Goal: Information Seeking & Learning: Learn about a topic

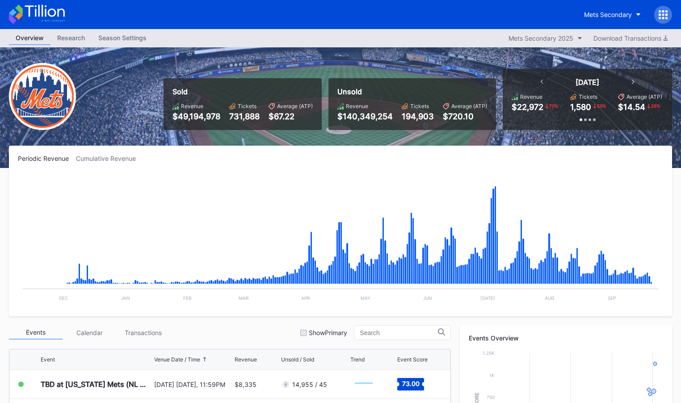
scroll to position [2325, 0]
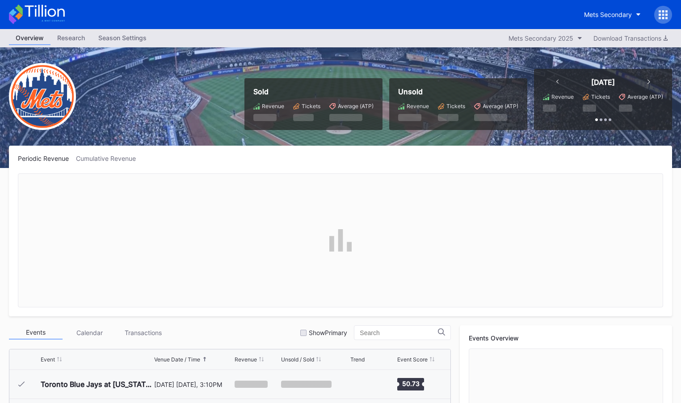
scroll to position [2325, 0]
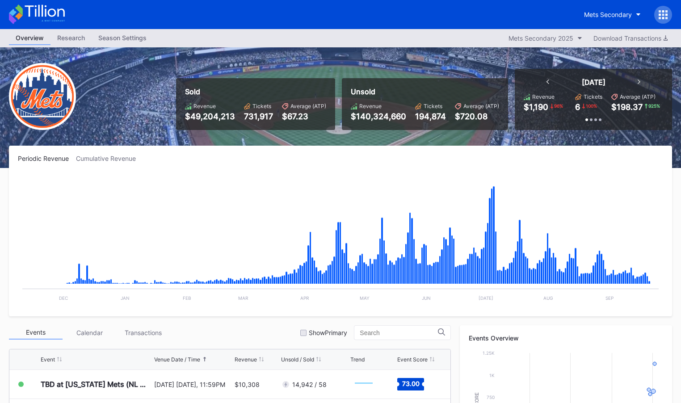
click at [30, 15] on icon at bounding box center [45, 11] width 40 height 12
drag, startPoint x: 93, startPoint y: 157, endPoint x: 174, endPoint y: 169, distance: 81.8
click at [93, 157] on div "Cumulative Revenue" at bounding box center [109, 159] width 67 height 8
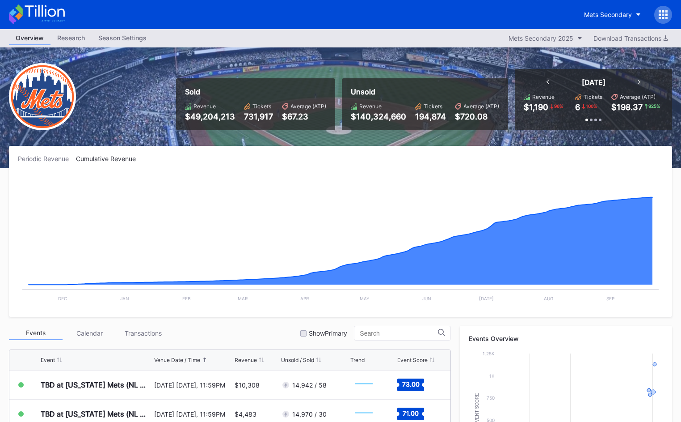
click at [54, 158] on div "Periodic Revenue" at bounding box center [47, 159] width 58 height 8
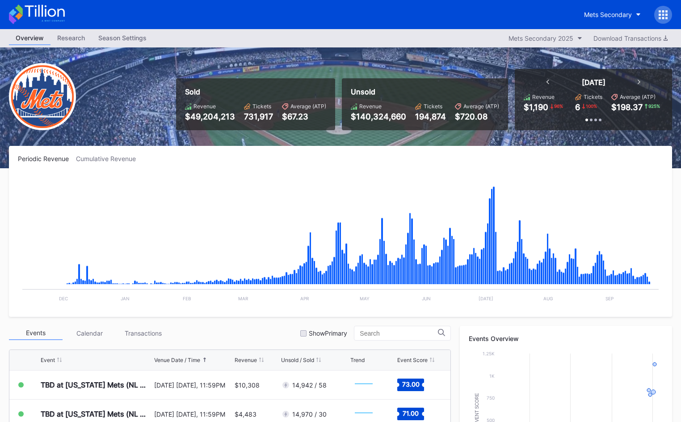
click at [62, 16] on icon at bounding box center [37, 14] width 56 height 20
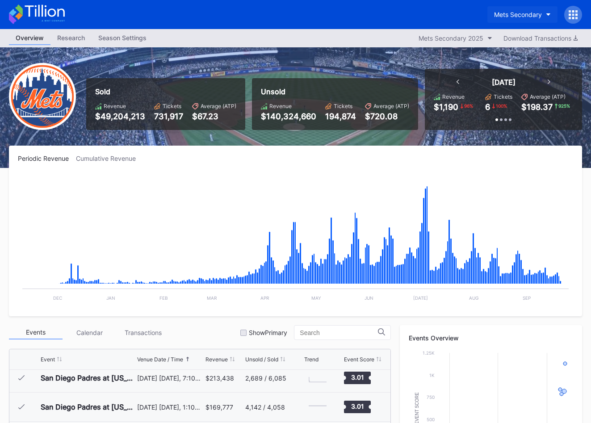
click at [510, 13] on div "Mets Secondary" at bounding box center [518, 15] width 48 height 8
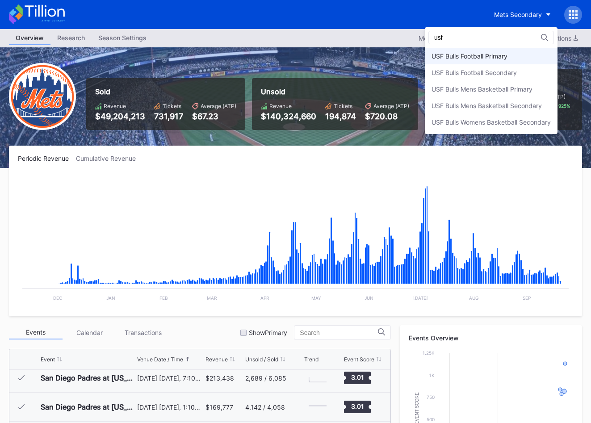
type input "usf"
click at [508, 60] on div "USF Bulls Football Primary" at bounding box center [491, 56] width 133 height 17
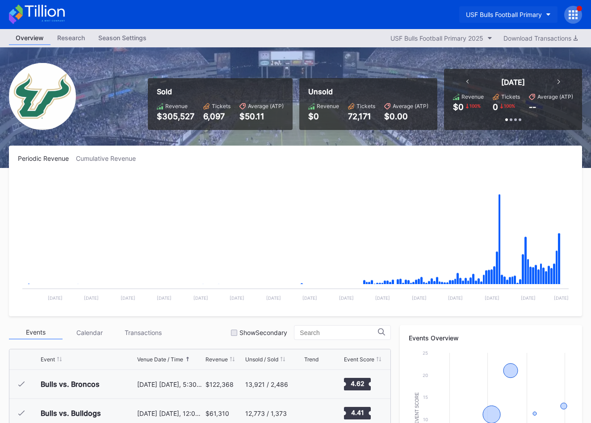
click at [518, 18] on button "USF Bulls Football Primary" at bounding box center [509, 14] width 98 height 17
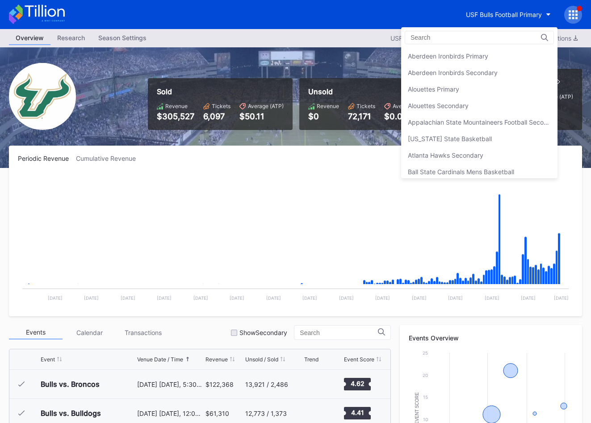
scroll to position [2994, 0]
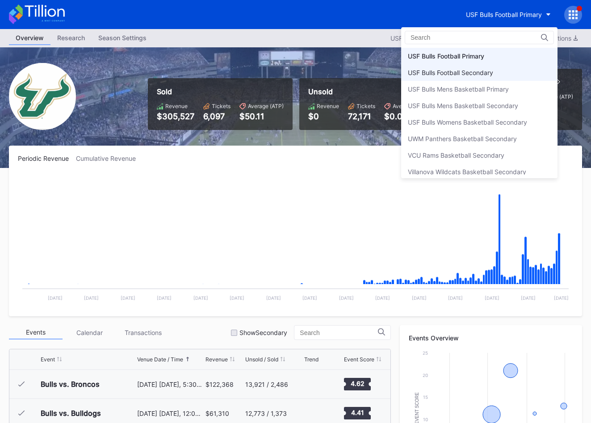
click at [527, 72] on div "USF Bulls Football Secondary" at bounding box center [479, 72] width 156 height 17
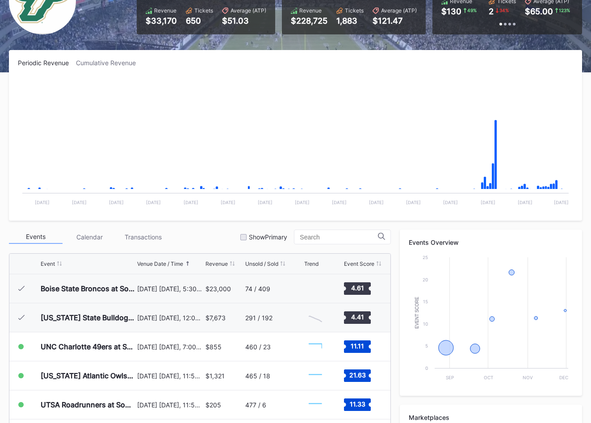
scroll to position [253, 0]
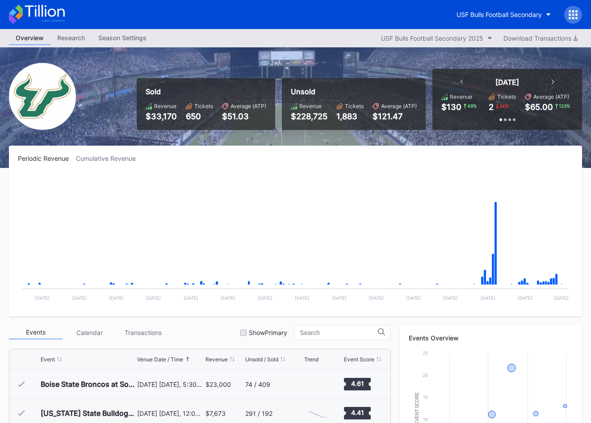
drag, startPoint x: 408, startPoint y: 210, endPoint x: 405, endPoint y: 144, distance: 66.3
click at [408, 210] on rect "Chart title" at bounding box center [296, 240] width 556 height 134
click at [48, 11] on icon at bounding box center [45, 11] width 40 height 12
click at [490, 6] on div "USF Bulls Football Secondary" at bounding box center [516, 15] width 132 height 18
click at [489, 13] on div "USF Bulls Football Secondary" at bounding box center [499, 15] width 85 height 8
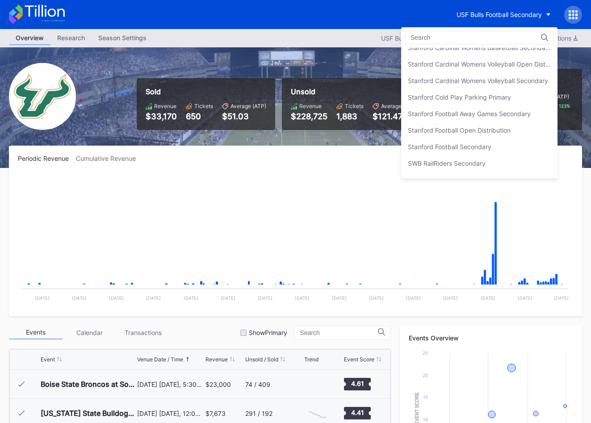
scroll to position [2714, 0]
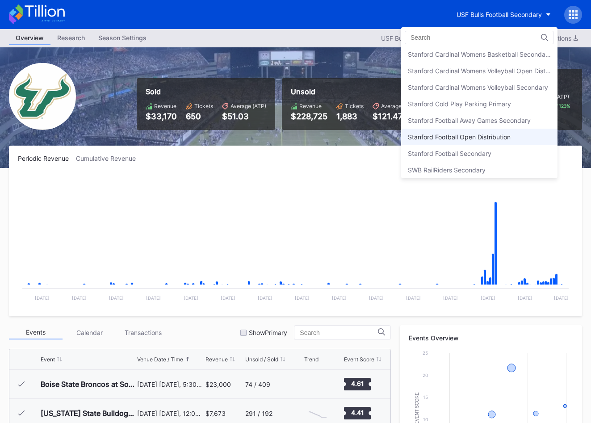
click at [509, 134] on div "Stanford Football Open Distribution" at bounding box center [459, 137] width 103 height 8
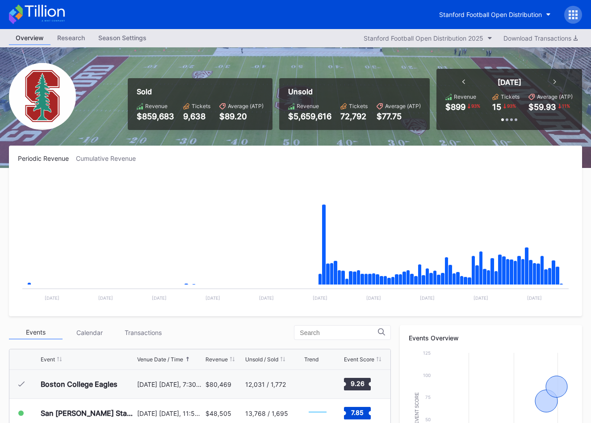
click at [51, 17] on icon at bounding box center [37, 14] width 56 height 20
click at [59, 8] on icon at bounding box center [37, 14] width 56 height 20
click at [58, 14] on icon at bounding box center [45, 11] width 40 height 12
click at [55, 21] on icon at bounding box center [53, 20] width 23 height 1
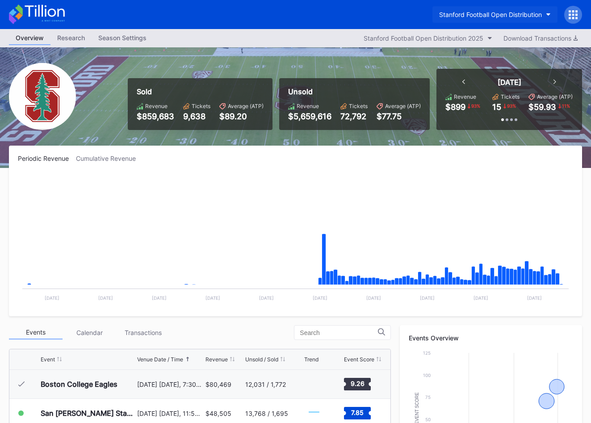
click at [463, 21] on button "Stanford Football Open Distribution" at bounding box center [495, 14] width 125 height 17
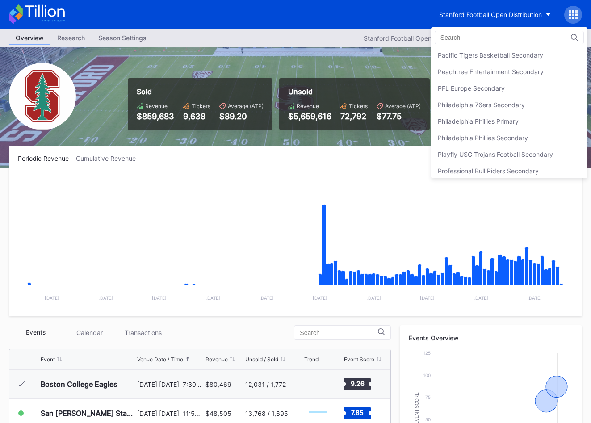
scroll to position [1900, 0]
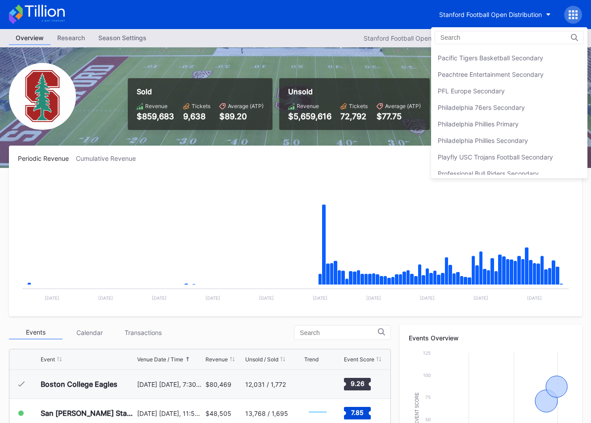
click at [478, 105] on div "Philadelphia 76ers Secondary" at bounding box center [481, 108] width 87 height 8
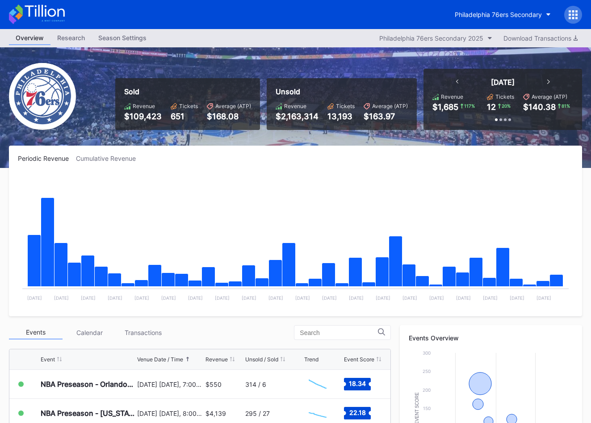
click at [52, 17] on icon at bounding box center [45, 11] width 40 height 12
click at [113, 131] on div "Sold Revenue $109,423 Tickets 651 Average (ATP) $168.08 Unsold Revenue $2,163,3…" at bounding box center [295, 107] width 591 height 121
click at [41, 16] on icon at bounding box center [37, 14] width 56 height 20
click at [43, 15] on icon at bounding box center [37, 14] width 56 height 20
click at [34, 6] on icon at bounding box center [37, 14] width 56 height 20
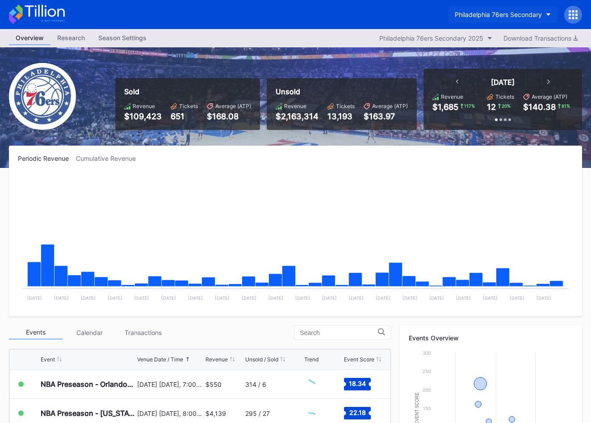
click at [458, 19] on button "Philadelphia 76ers Secondary" at bounding box center [503, 14] width 110 height 17
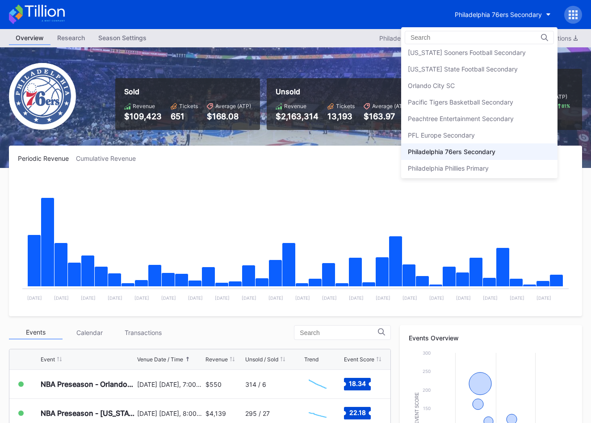
scroll to position [1849, 0]
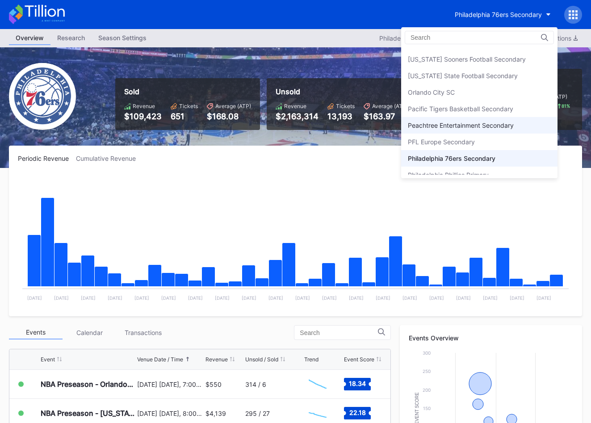
click at [479, 120] on div "Peachtree Entertainment Secondary" at bounding box center [479, 125] width 156 height 17
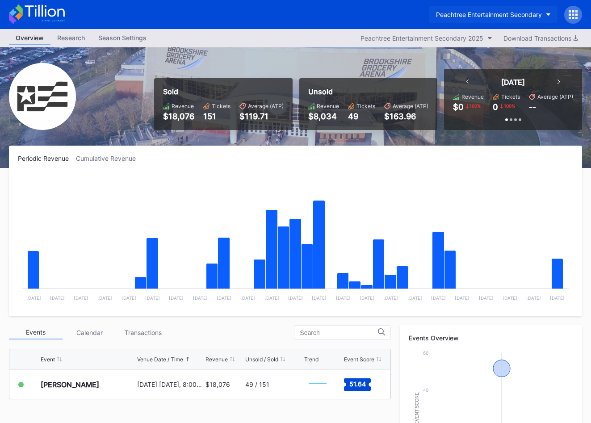
click at [497, 20] on button "Peachtree Entertainment Secondary" at bounding box center [494, 14] width 128 height 17
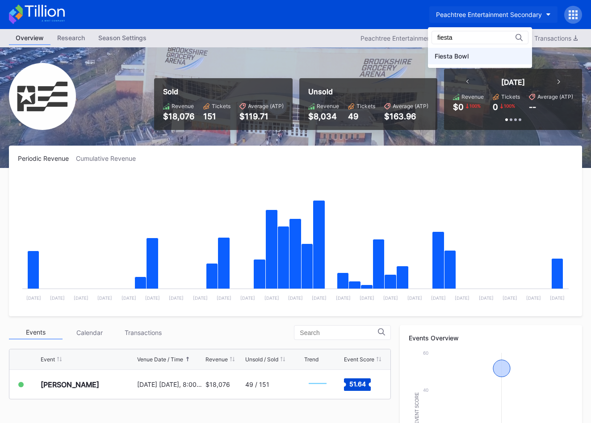
type input "fiesta"
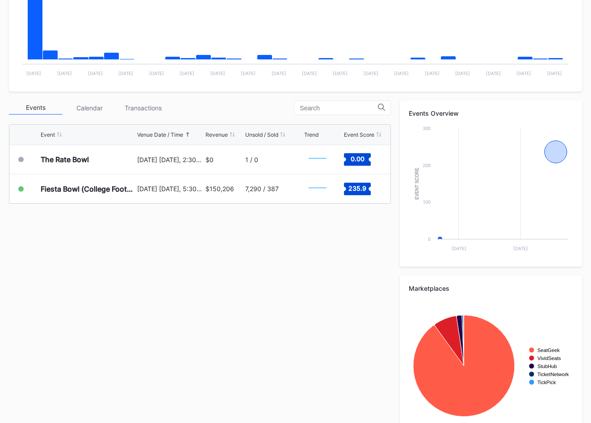
scroll to position [253, 0]
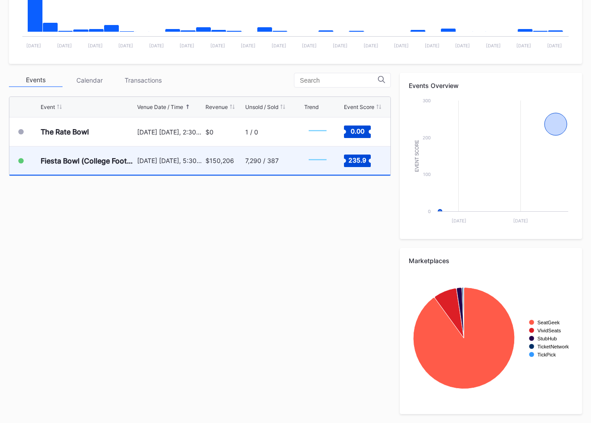
click at [219, 166] on div "$150,206" at bounding box center [225, 161] width 38 height 28
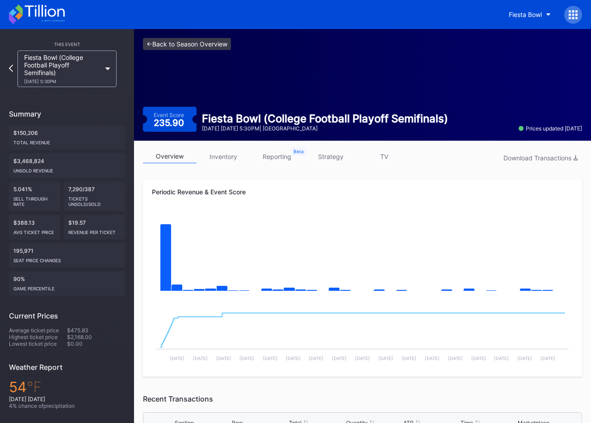
click at [215, 44] on link "<- Back to Season Overview" at bounding box center [187, 44] width 88 height 12
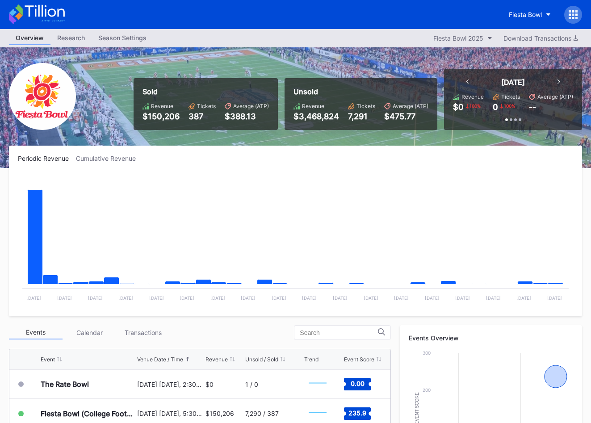
click at [47, 13] on icon at bounding box center [37, 14] width 56 height 20
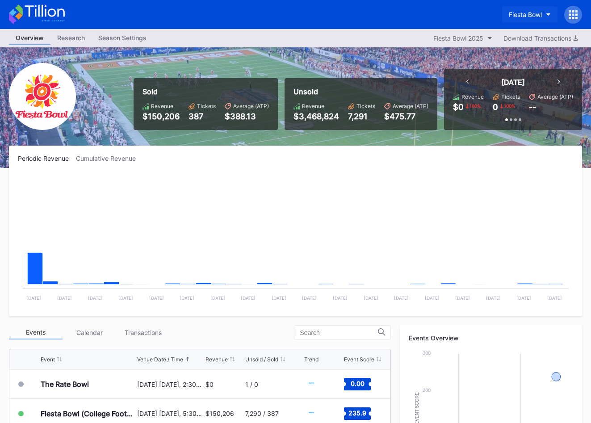
click at [540, 13] on div "Fiesta Bowl" at bounding box center [525, 15] width 33 height 8
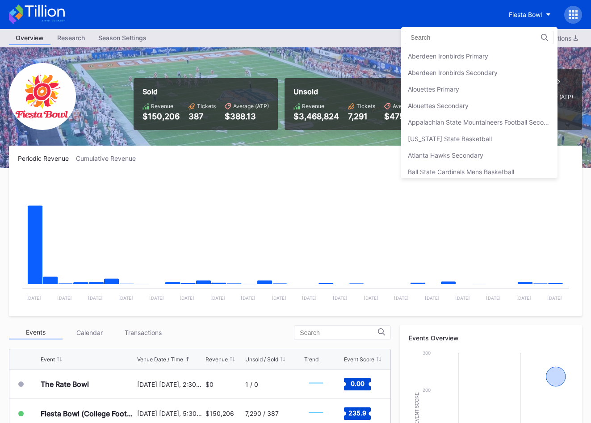
scroll to position [976, 0]
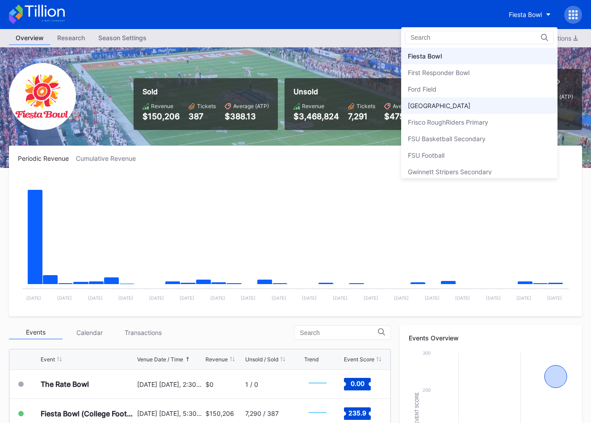
click at [510, 105] on div "[GEOGRAPHIC_DATA]" at bounding box center [479, 105] width 156 height 17
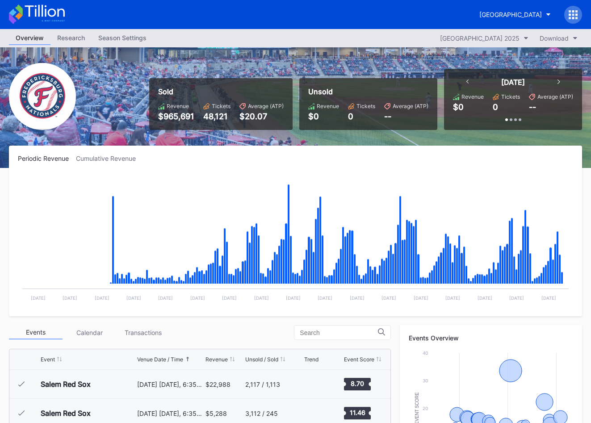
click at [53, 10] on icon at bounding box center [37, 14] width 56 height 20
click at [53, 19] on icon at bounding box center [37, 14] width 56 height 20
click at [527, 13] on div "[GEOGRAPHIC_DATA]" at bounding box center [511, 15] width 63 height 8
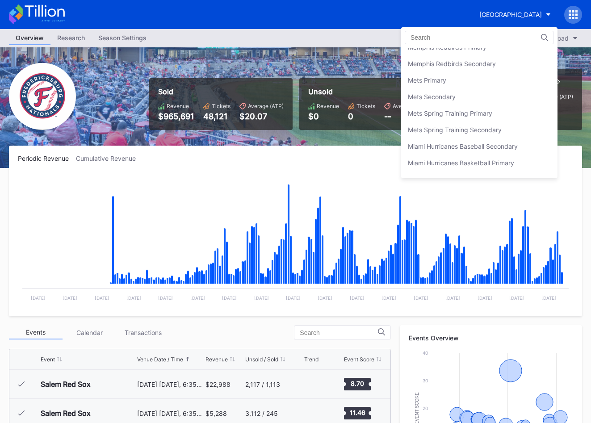
scroll to position [1366, 0]
click at [485, 93] on div "Mets Secondary" at bounding box center [479, 96] width 156 height 17
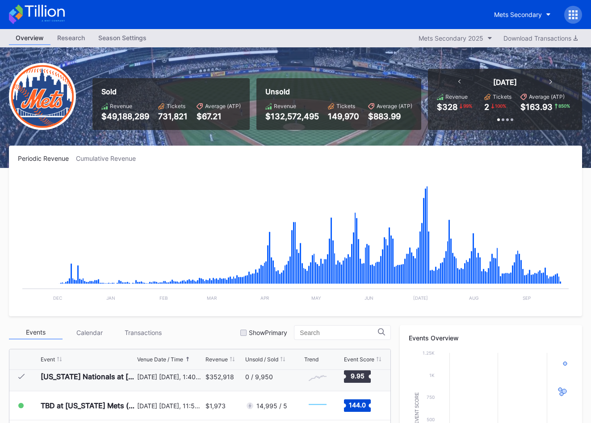
click at [64, 14] on icon at bounding box center [45, 11] width 40 height 12
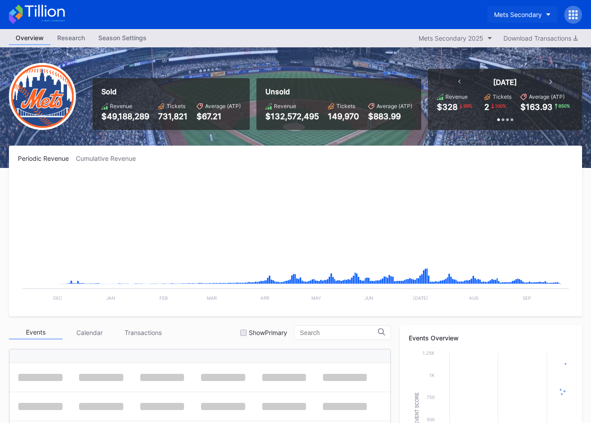
click at [534, 11] on div "Mets Secondary" at bounding box center [518, 15] width 48 height 8
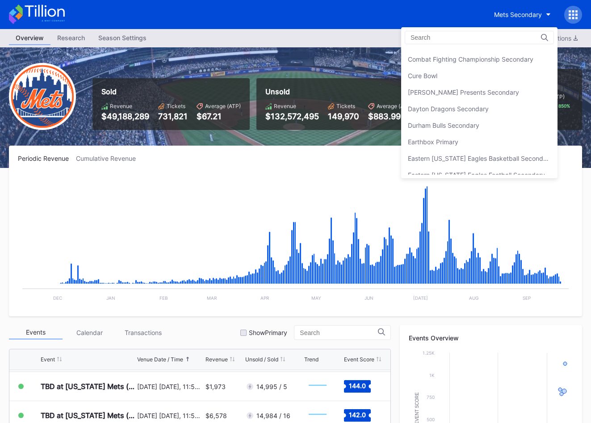
scroll to position [598, 0]
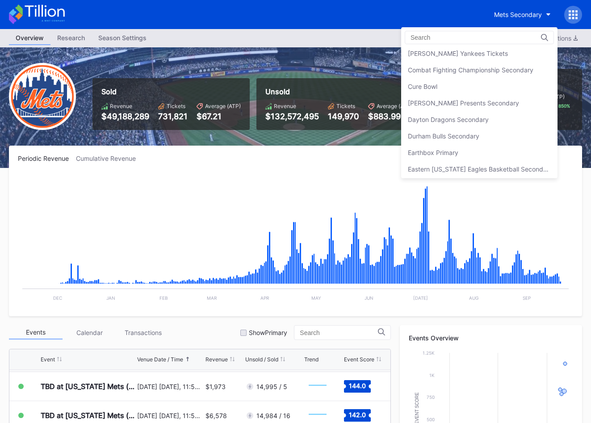
click at [508, 109] on div "[PERSON_NAME] Presents Secondary" at bounding box center [479, 103] width 156 height 17
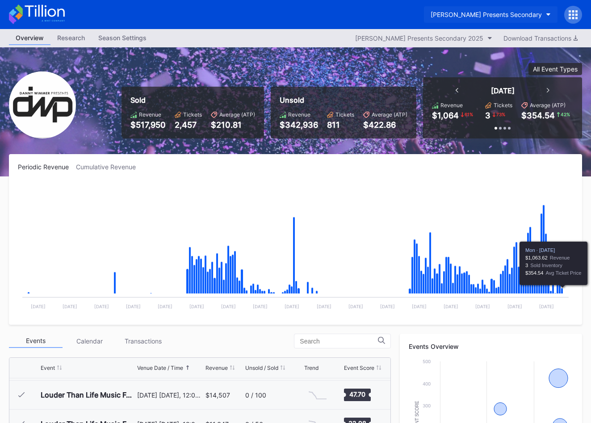
click at [507, 17] on div "[PERSON_NAME] Presents Secondary" at bounding box center [486, 15] width 111 height 8
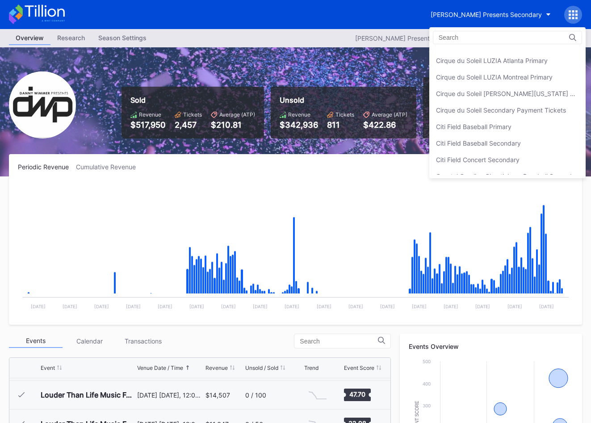
scroll to position [426, 0]
click at [491, 106] on div "Cirque du Soleil Secondary Payment Tickets" at bounding box center [501, 110] width 130 height 8
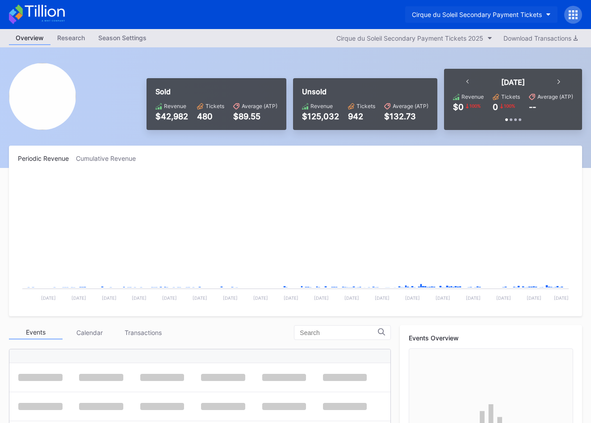
click at [496, 11] on div "Cirque du Soleil Secondary Payment Tickets" at bounding box center [477, 15] width 130 height 8
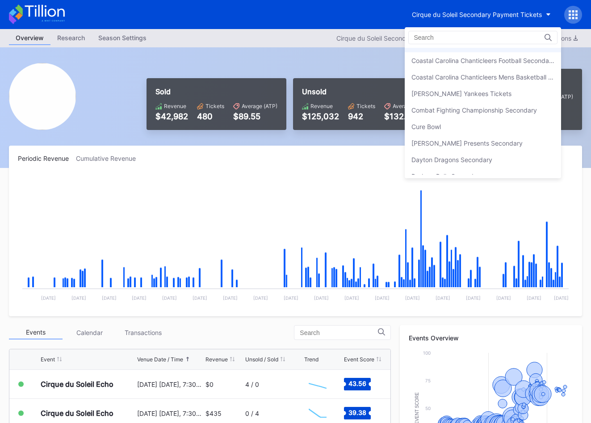
scroll to position [583, 0]
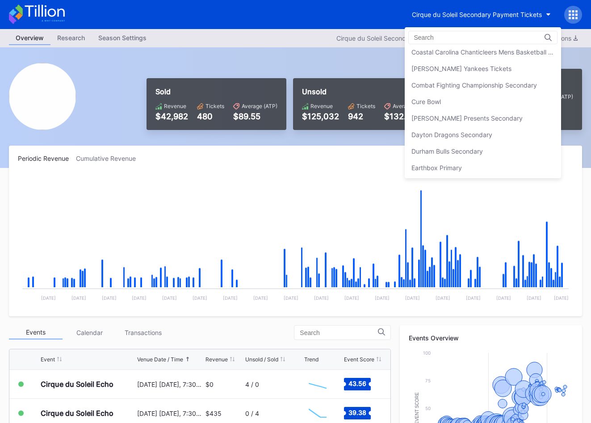
click at [498, 114] on div "[PERSON_NAME] Presents Secondary" at bounding box center [483, 118] width 156 height 17
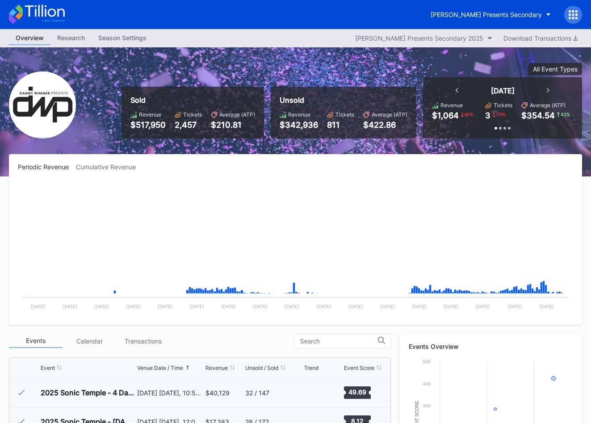
scroll to position [288, 0]
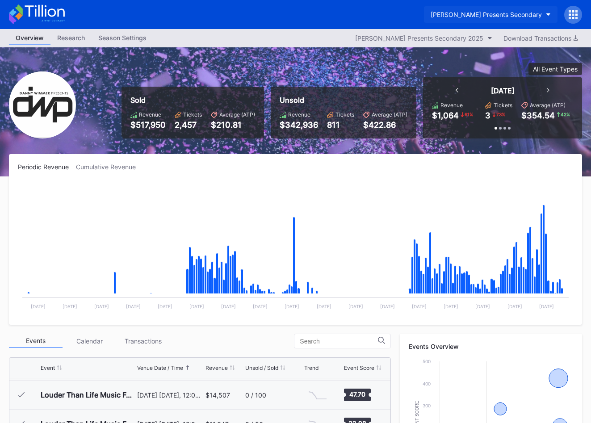
click at [485, 16] on div "[PERSON_NAME] Presents Secondary" at bounding box center [486, 15] width 111 height 8
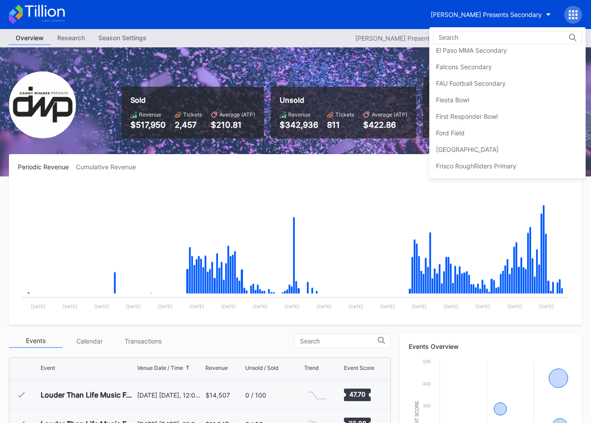
scroll to position [937, 0]
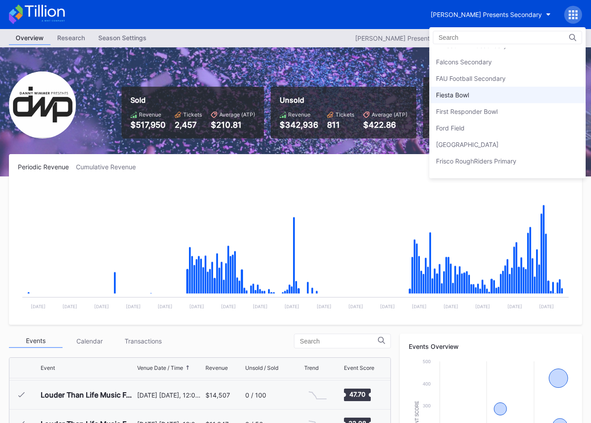
click at [478, 97] on div "Fiesta Bowl" at bounding box center [508, 95] width 156 height 17
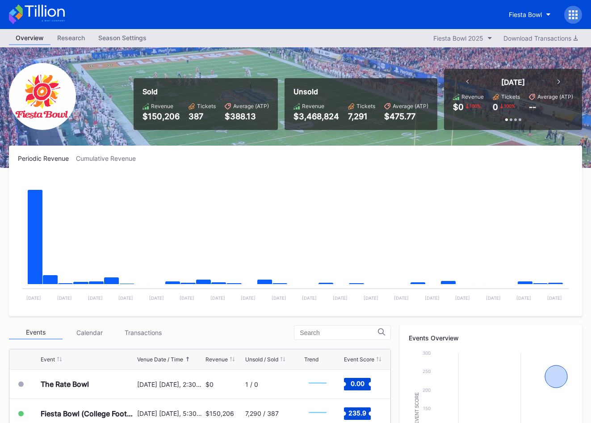
click at [51, 9] on icon at bounding box center [45, 11] width 40 height 12
click at [42, 13] on icon at bounding box center [45, 11] width 40 height 12
click at [534, 15] on div "Fiesta Bowl" at bounding box center [525, 15] width 33 height 8
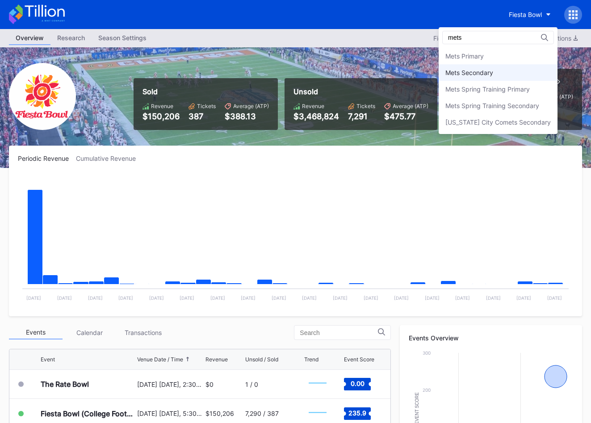
type input "mets"
click at [512, 65] on div "Mets Secondary" at bounding box center [498, 72] width 119 height 17
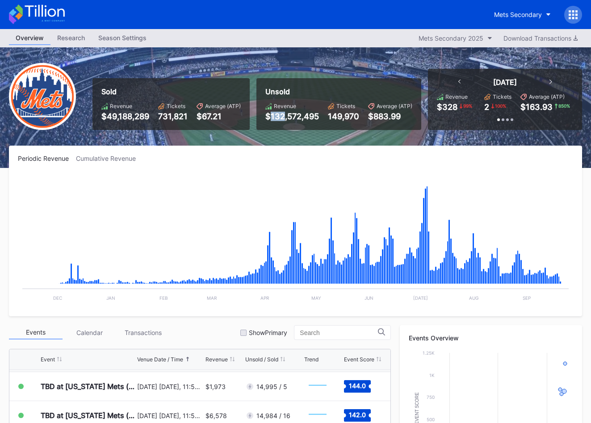
drag, startPoint x: 272, startPoint y: 116, endPoint x: 285, endPoint y: 117, distance: 13.0
click at [285, 117] on div "$132,572,495" at bounding box center [293, 116] width 54 height 9
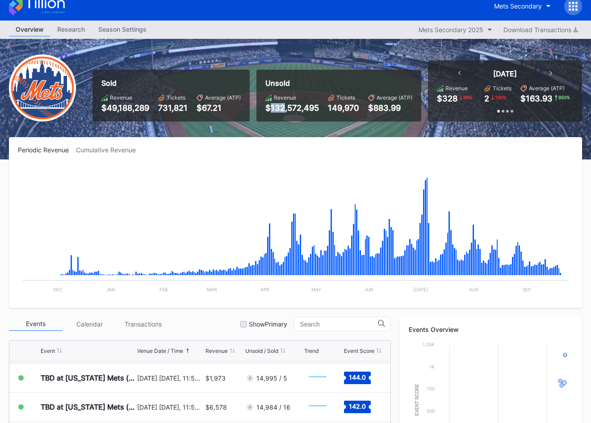
scroll to position [6, 0]
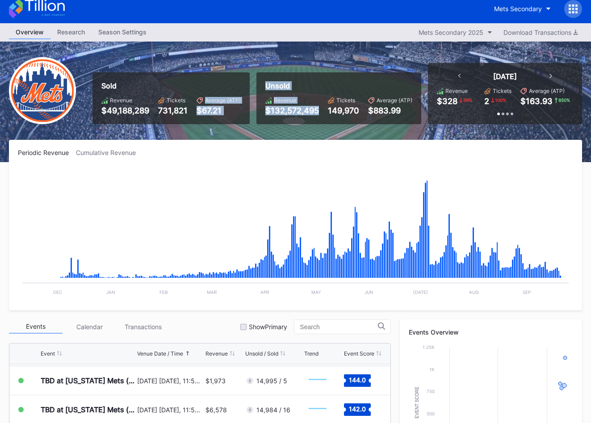
drag, startPoint x: 202, startPoint y: 102, endPoint x: 288, endPoint y: 116, distance: 86.9
click at [288, 116] on div "Sold Revenue $49,188,289 Tickets 731,821 Average (ATP) $67.21 Unsold Revenue $1…" at bounding box center [334, 93] width 497 height 61
click at [288, 116] on div "Unsold Revenue $132,572,495 Tickets 149,970 Average (ATP) $883.99" at bounding box center [339, 98] width 165 height 52
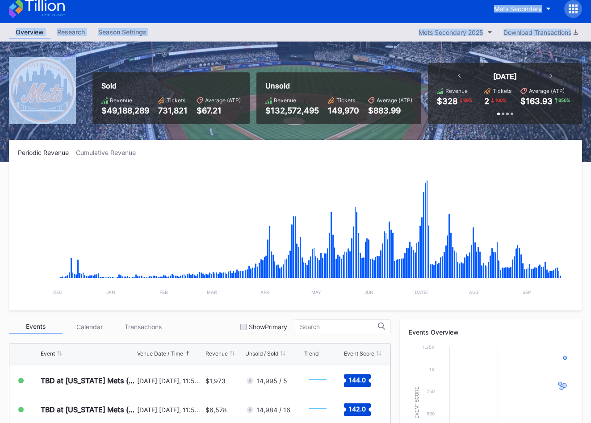
drag, startPoint x: 212, startPoint y: 42, endPoint x: 19, endPoint y: 18, distance: 195.0
click at [19, 18] on div "Mets Secondary Overview Research Season Settings Mets Secondary 2025 Download T…" at bounding box center [295, 332] width 591 height 676
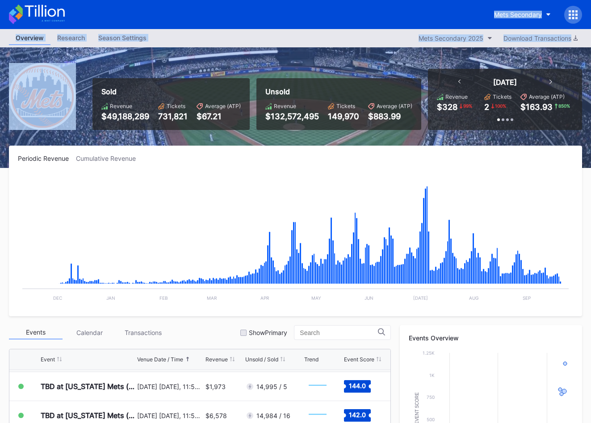
click at [175, 31] on div "Overview Research Season Settings Mets Secondary 2025 Download Transactions" at bounding box center [295, 38] width 591 height 18
click at [205, 42] on div "Overview Research Season Settings Mets Secondary 2025 Download Transactions" at bounding box center [295, 38] width 591 height 18
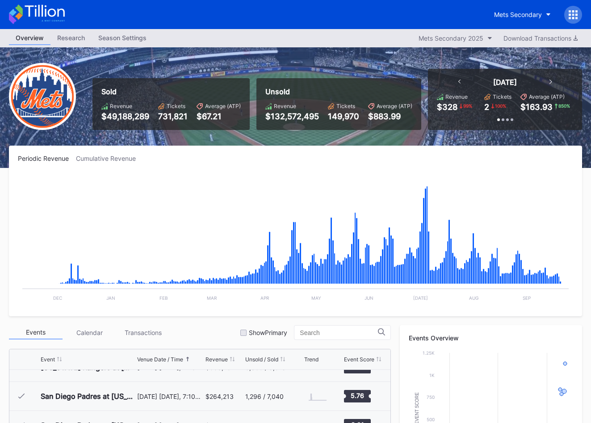
click at [61, 13] on icon at bounding box center [37, 14] width 56 height 20
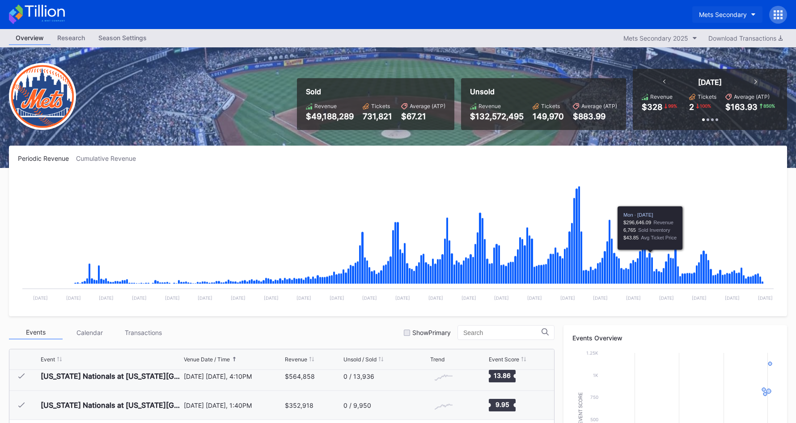
click at [591, 17] on div "Mets Secondary" at bounding box center [723, 15] width 48 height 8
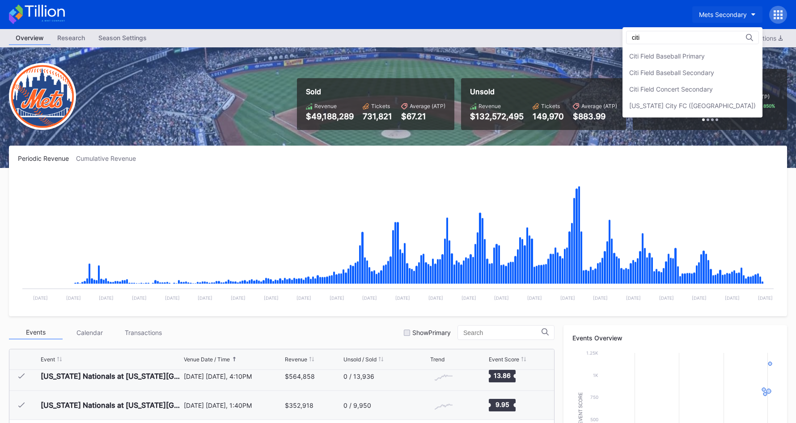
type input "citi"
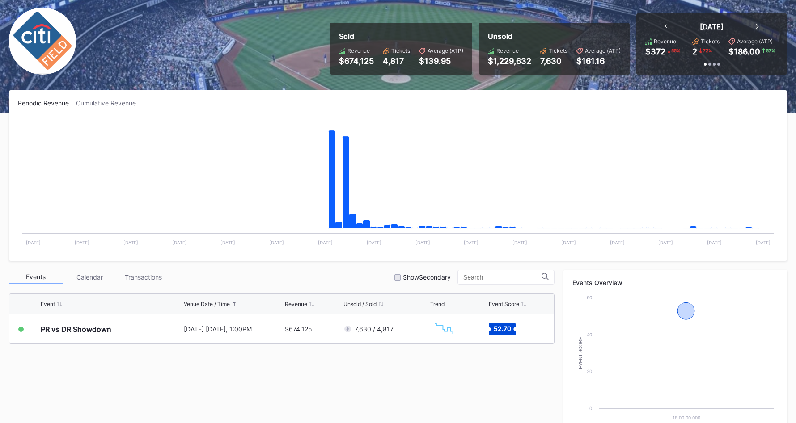
scroll to position [72, 0]
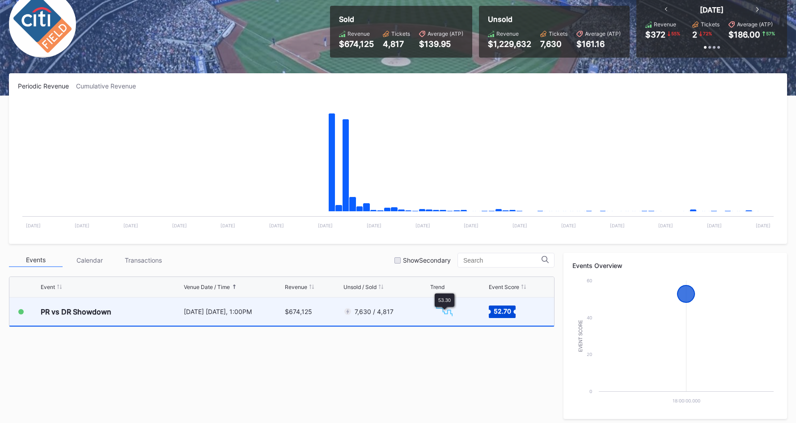
click at [402, 311] on div "7,630 / 4,817" at bounding box center [385, 312] width 84 height 28
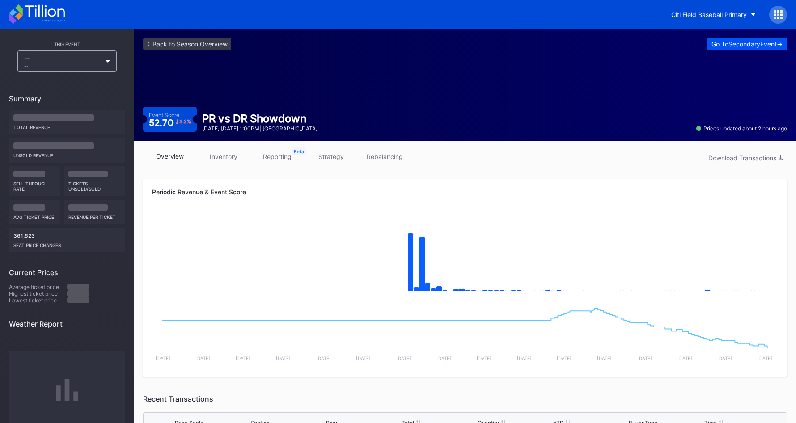
click at [591, 44] on div "Go To Secondary Event ->" at bounding box center [746, 44] width 71 height 8
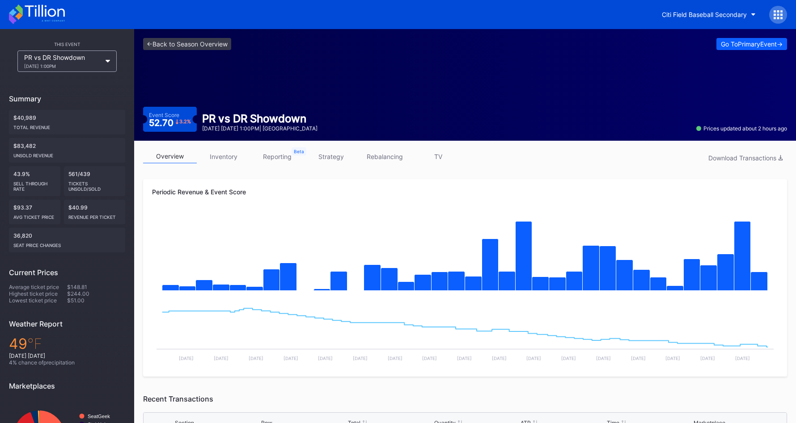
click at [591, 15] on div at bounding box center [778, 15] width 18 height 18
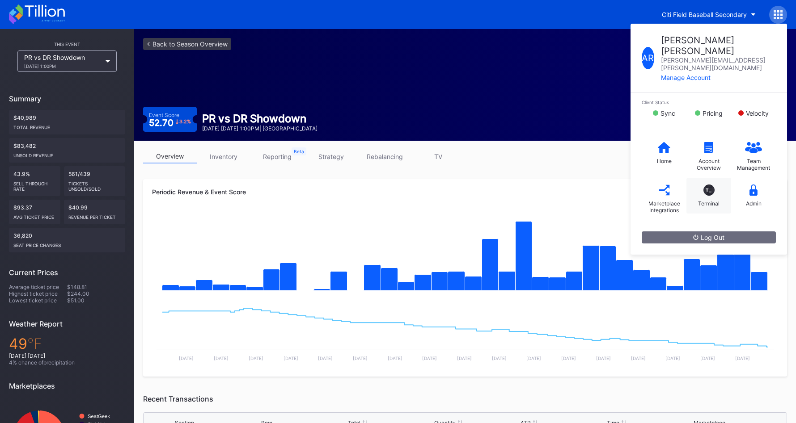
click at [591, 185] on div "T_" at bounding box center [708, 190] width 11 height 11
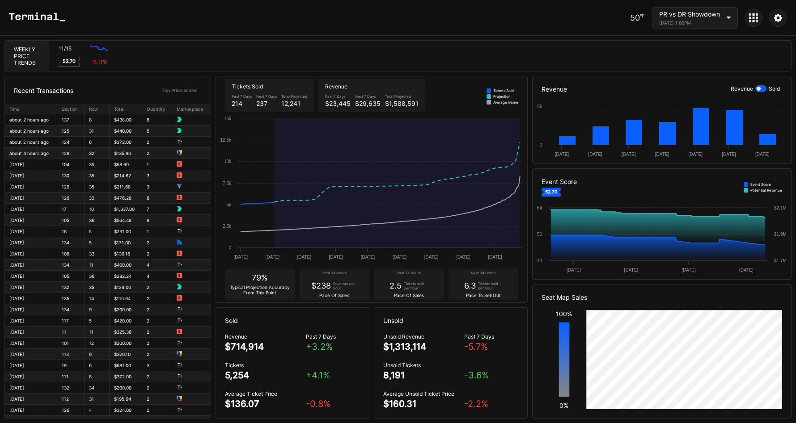
click at [55, 19] on icon at bounding box center [37, 17] width 56 height 9
click at [591, 25] on div at bounding box center [753, 18] width 18 height 18
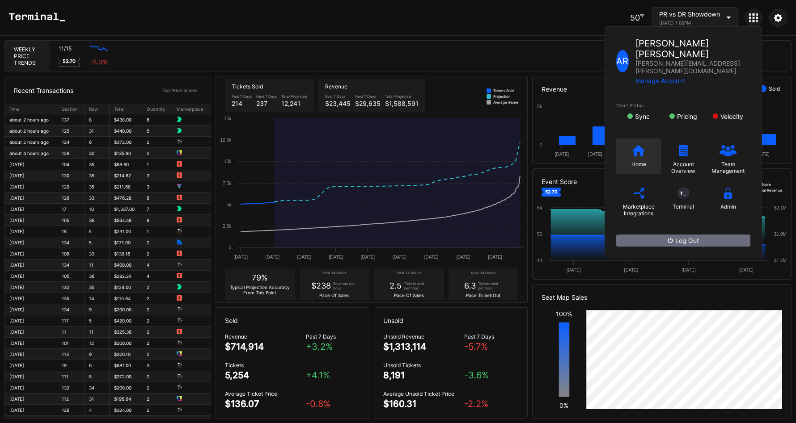
click at [591, 143] on div "Home" at bounding box center [638, 157] width 45 height 36
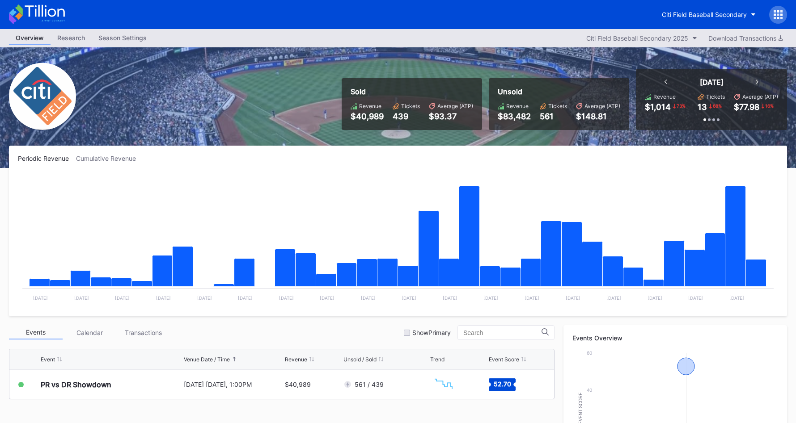
click at [49, 20] on icon at bounding box center [53, 20] width 23 height 1
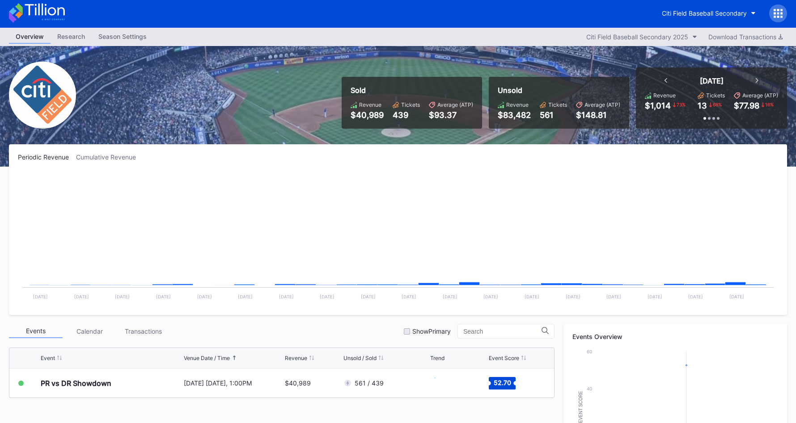
scroll to position [0, 0]
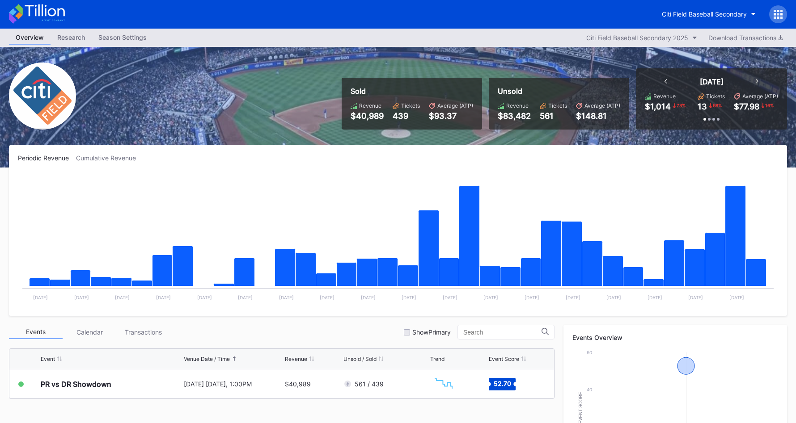
click at [56, 16] on icon at bounding box center [37, 14] width 56 height 20
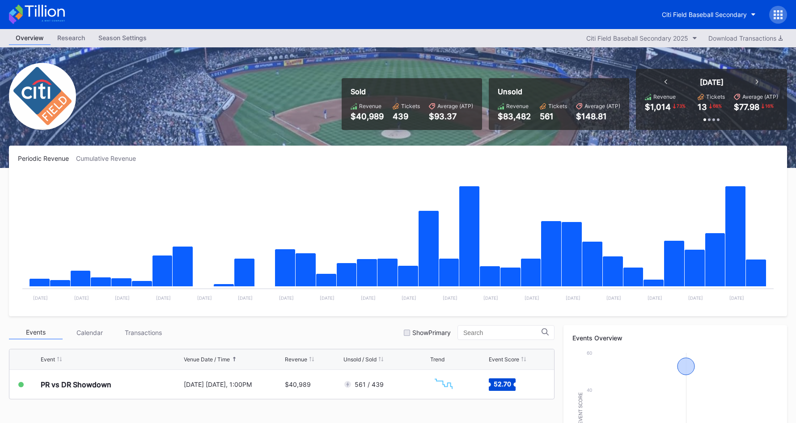
click at [57, 17] on icon at bounding box center [37, 14] width 56 height 20
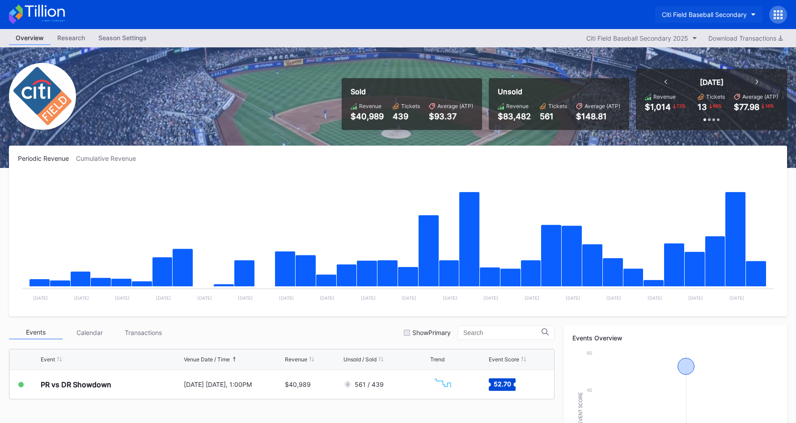
click at [591, 19] on button "Citi Field Baseball Secondary" at bounding box center [708, 14] width 107 height 17
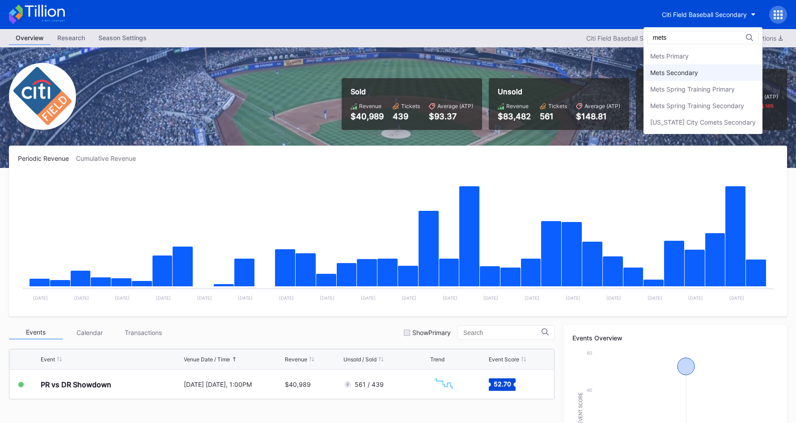
type input "mets"
click at [591, 70] on div "Mets Secondary" at bounding box center [674, 73] width 48 height 8
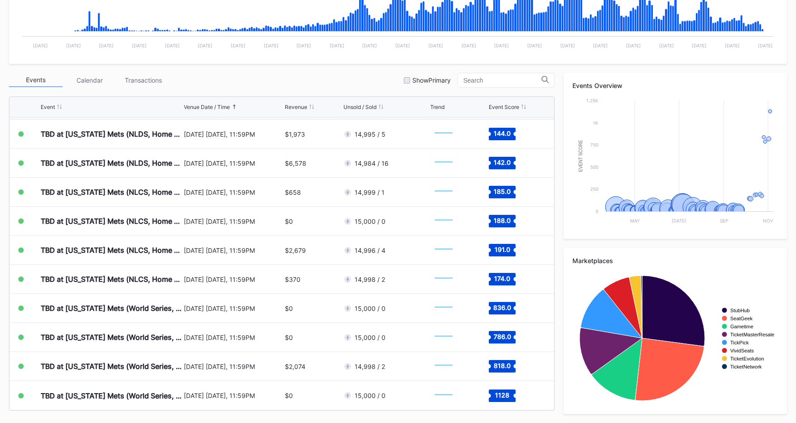
scroll to position [246, 0]
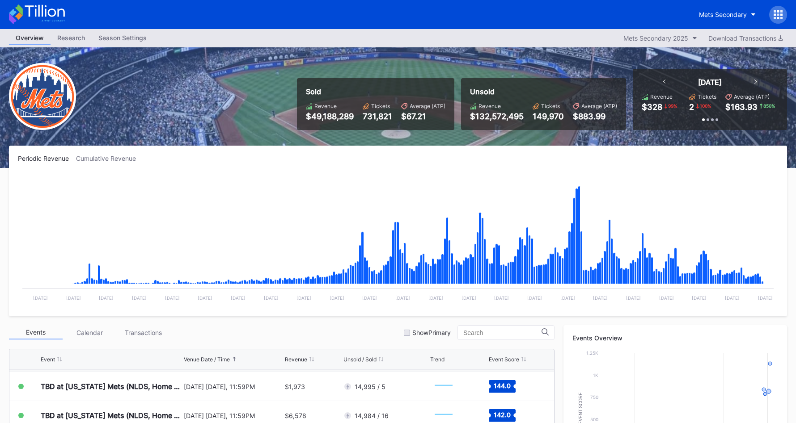
click at [52, 17] on icon at bounding box center [45, 11] width 40 height 12
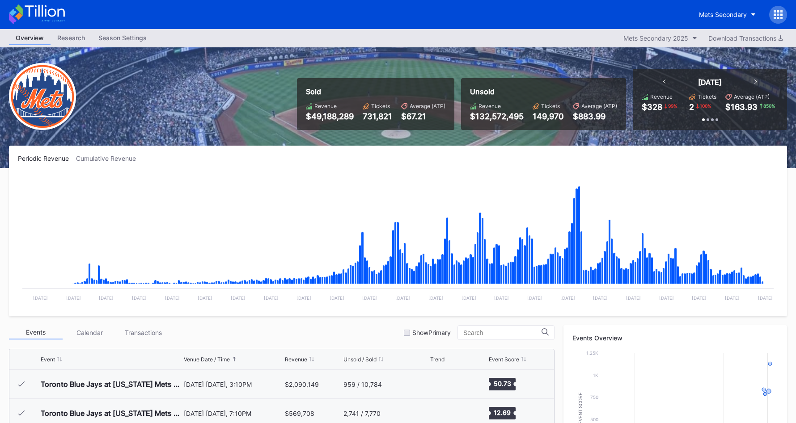
scroll to position [2322, 0]
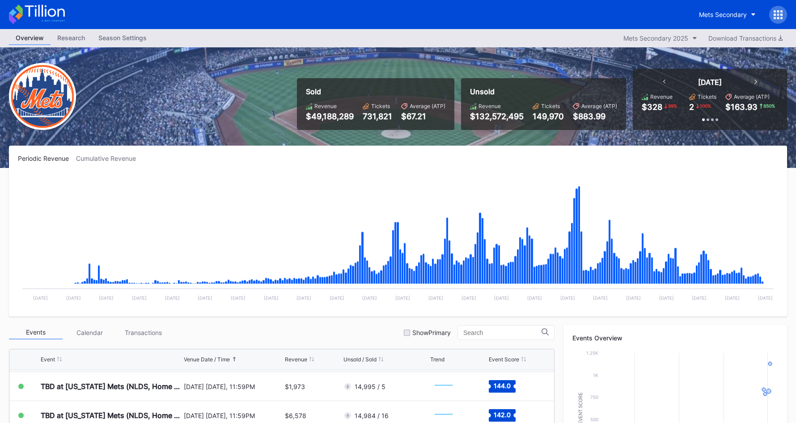
click at [65, 16] on div "Mets Secondary" at bounding box center [398, 14] width 796 height 29
click at [45, 14] on icon at bounding box center [37, 14] width 56 height 20
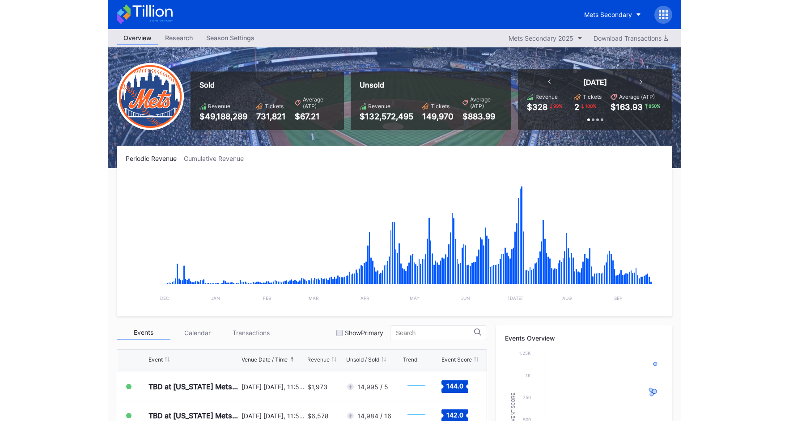
scroll to position [0, 0]
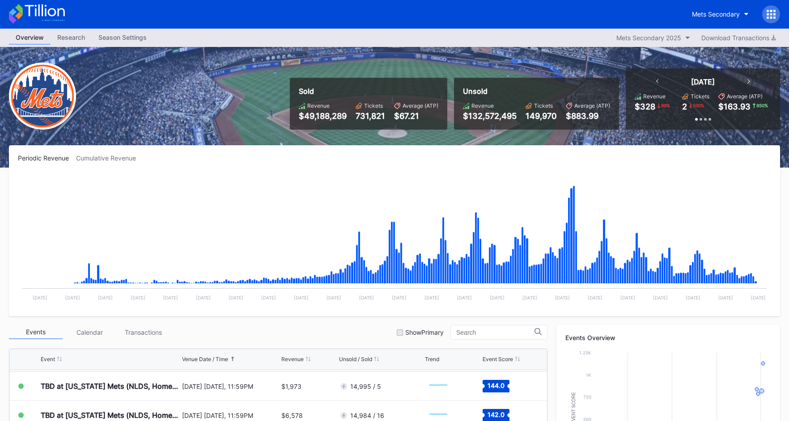
click at [41, 9] on icon at bounding box center [37, 14] width 56 height 20
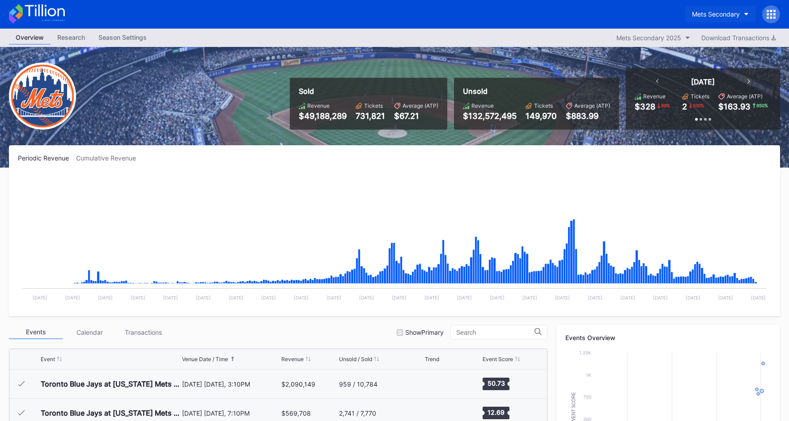
click at [696, 10] on button "Mets Secondary" at bounding box center [720, 14] width 70 height 17
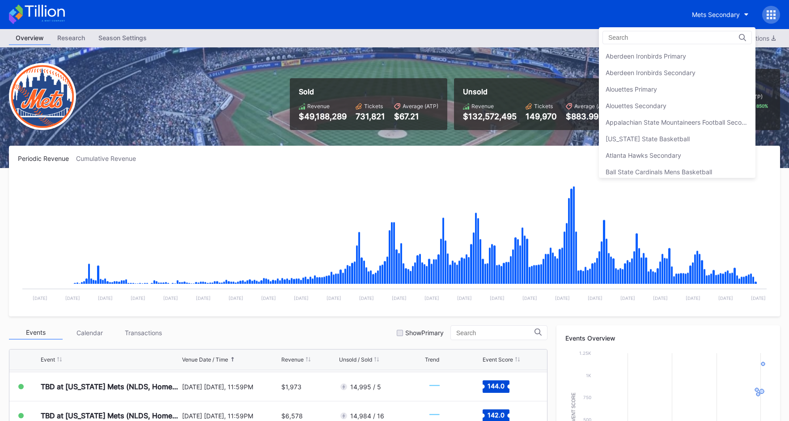
scroll to position [1406, 0]
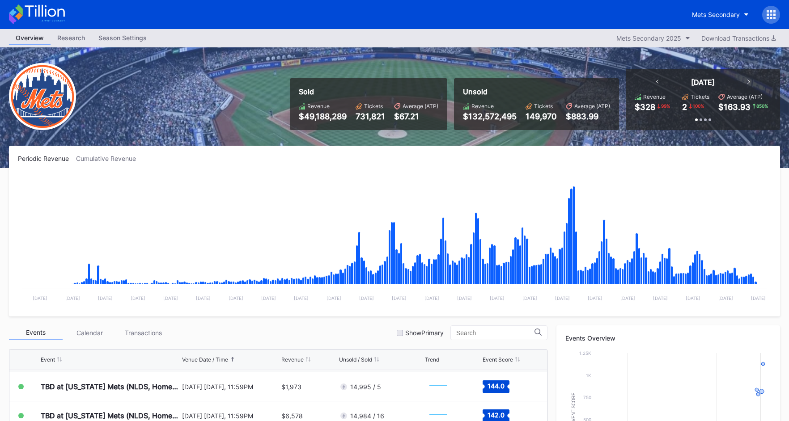
click at [68, 14] on div "Mets Secondary" at bounding box center [394, 14] width 789 height 29
click at [61, 15] on icon at bounding box center [37, 14] width 56 height 20
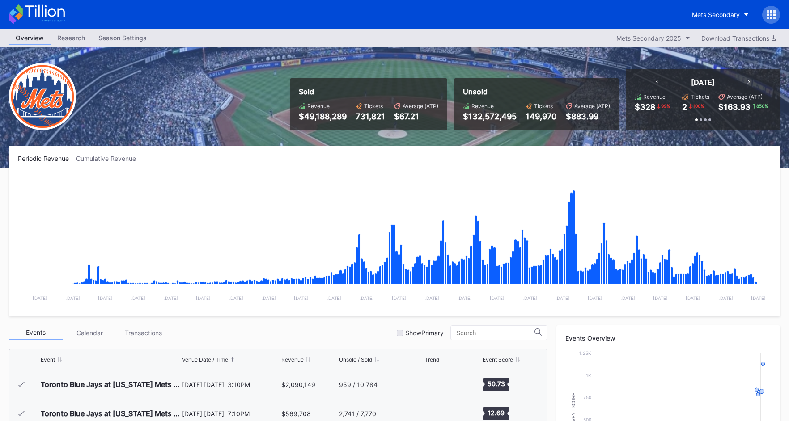
scroll to position [2322, 0]
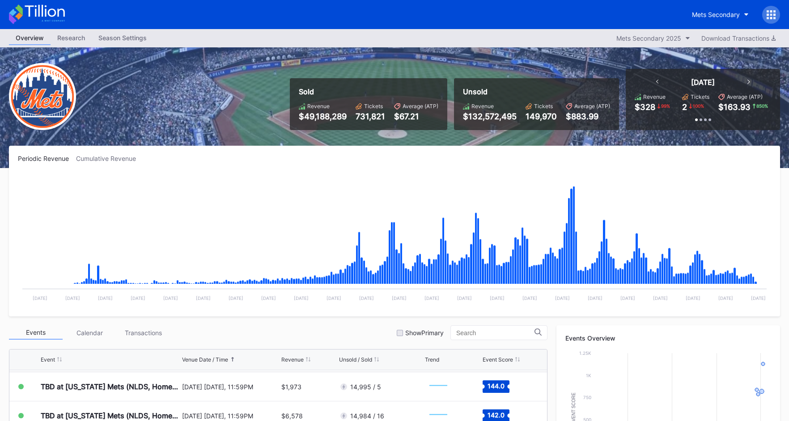
click at [62, 18] on icon at bounding box center [37, 14] width 56 height 20
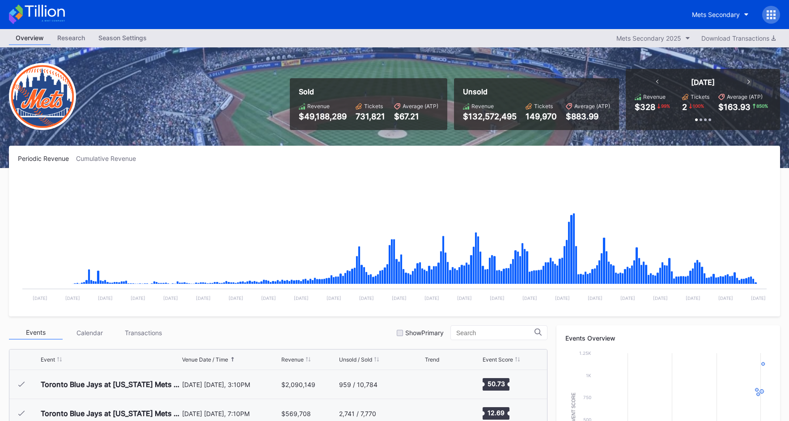
scroll to position [2322, 0]
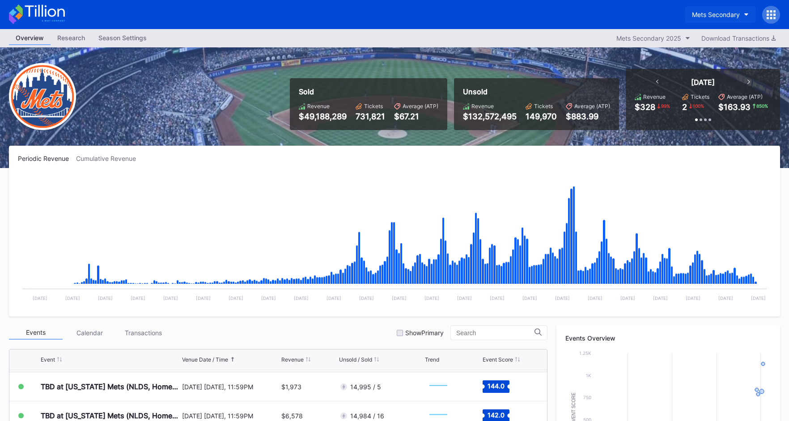
click at [729, 19] on button "Mets Secondary" at bounding box center [720, 14] width 70 height 17
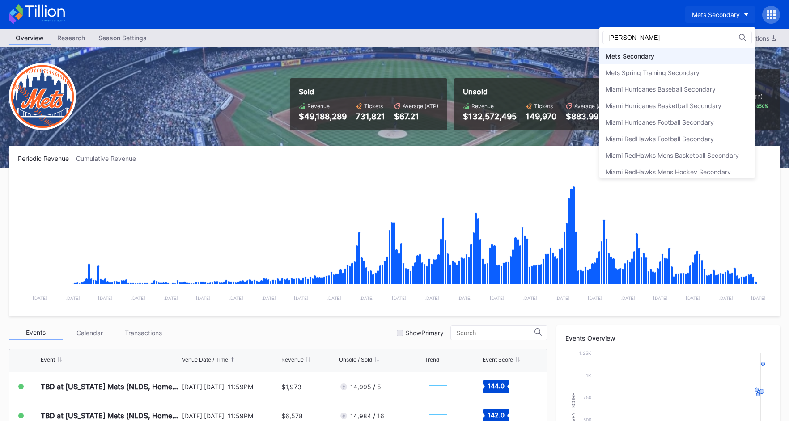
scroll to position [0, 0]
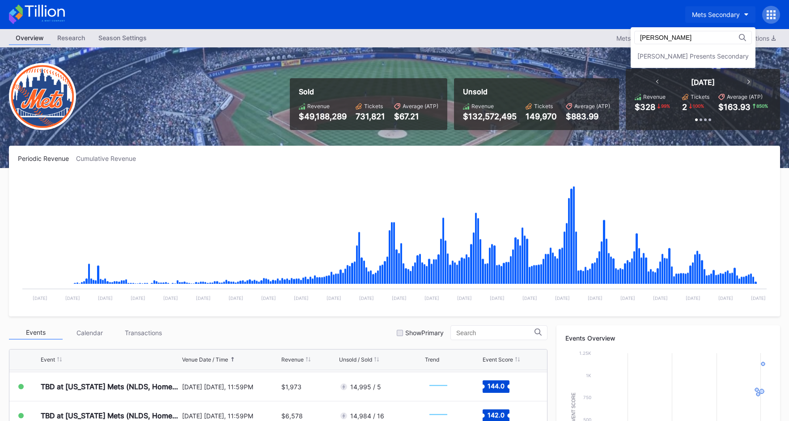
type input "danny"
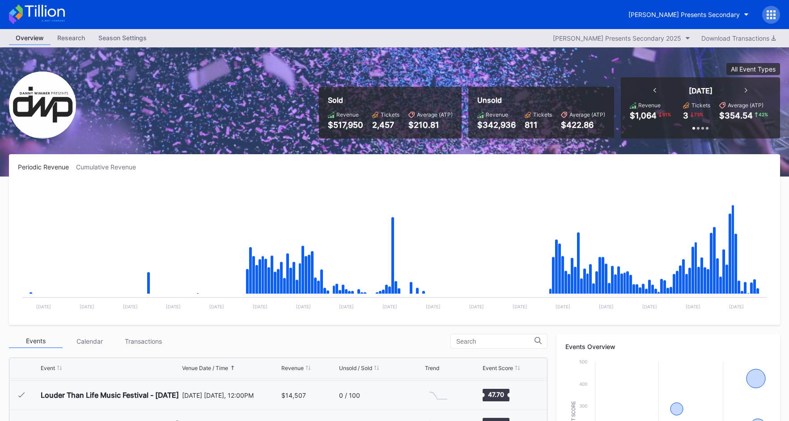
click at [42, 13] on icon at bounding box center [45, 11] width 40 height 12
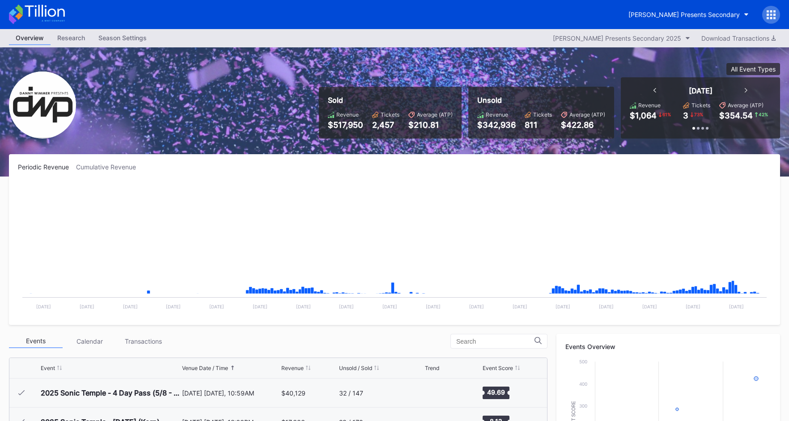
scroll to position [288, 0]
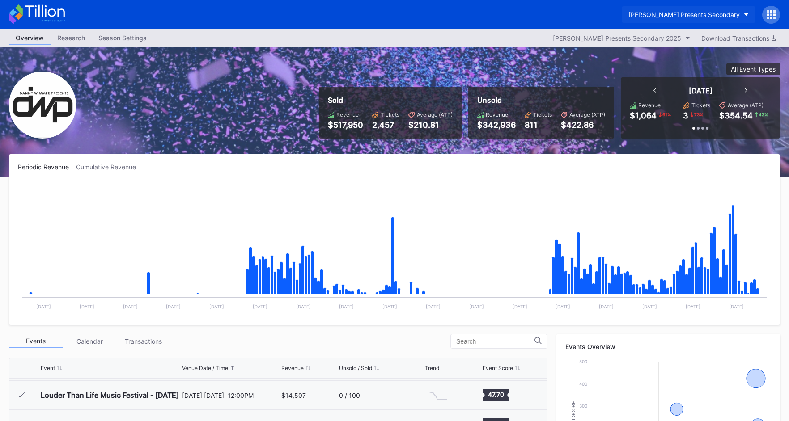
click at [683, 21] on button "[PERSON_NAME] Presents Secondary" at bounding box center [688, 14] width 134 height 17
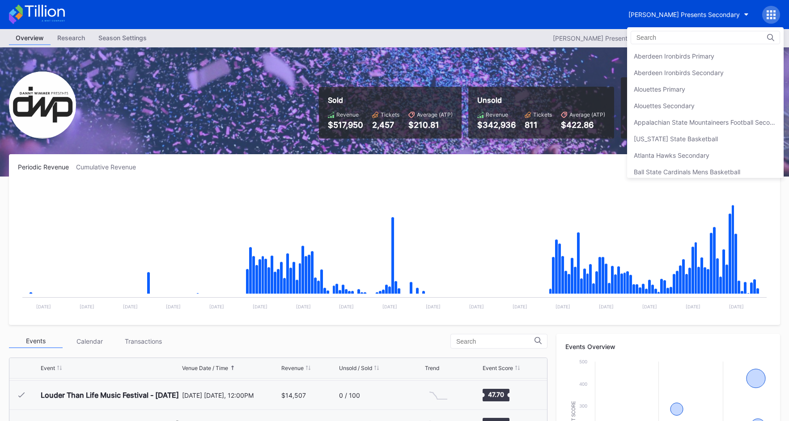
scroll to position [645, 0]
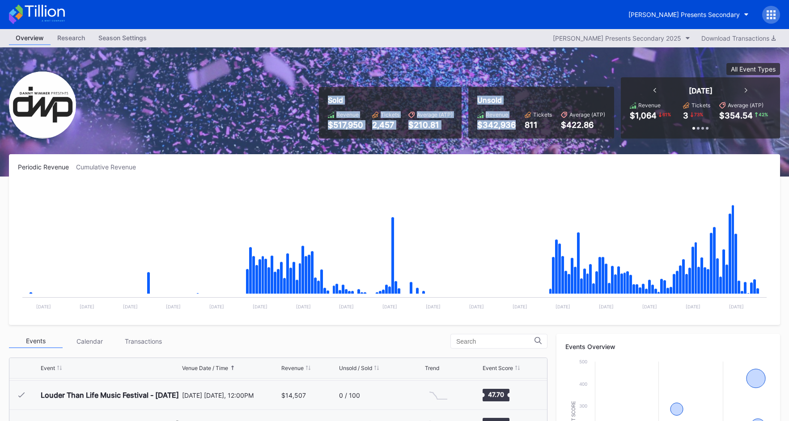
drag, startPoint x: 338, startPoint y: 90, endPoint x: 540, endPoint y: 141, distance: 208.5
click at [535, 141] on div "Sold Revenue $517,950 Tickets 2,457 Average (ATP) $210.81 Unsold Revenue $342,9…" at bounding box center [394, 111] width 789 height 129
click at [540, 141] on div "Sold Revenue $517,950 Tickets 2,457 Average (ATP) $210.81 Unsold Revenue $342,9…" at bounding box center [394, 111] width 789 height 129
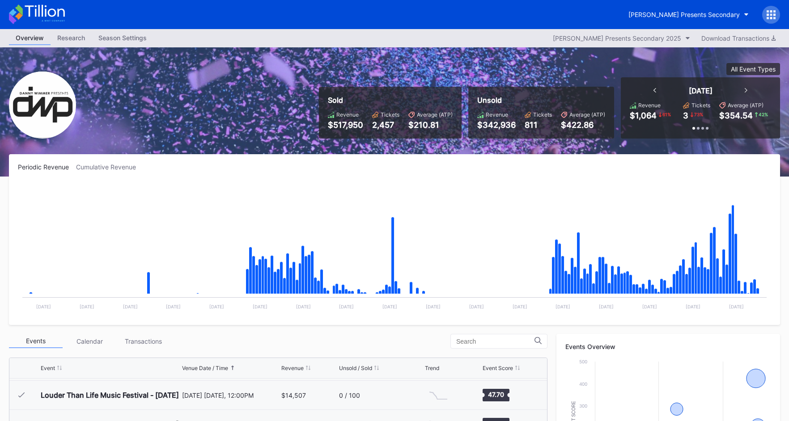
click at [182, 145] on div "Sold Revenue $517,950 Tickets 2,457 Average (ATP) $210.81 Unsold Revenue $342,9…" at bounding box center [394, 111] width 789 height 129
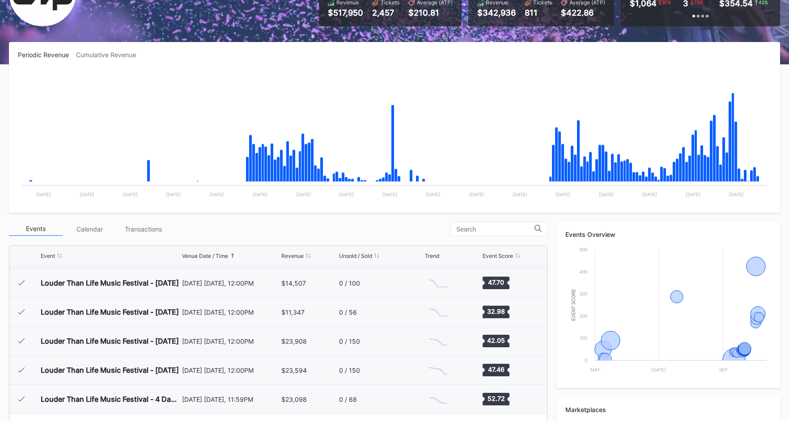
scroll to position [0, 0]
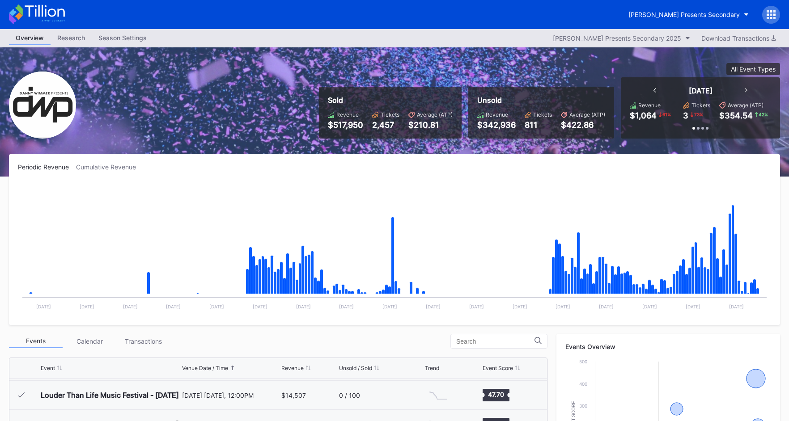
drag, startPoint x: 210, startPoint y: 84, endPoint x: 132, endPoint y: 53, distance: 83.8
click at [209, 85] on div "Sold Revenue $517,950 Tickets 2,457 Average (ATP) $210.81 Unsold Revenue $342,9…" at bounding box center [394, 111] width 789 height 129
click at [59, 10] on icon at bounding box center [45, 11] width 40 height 12
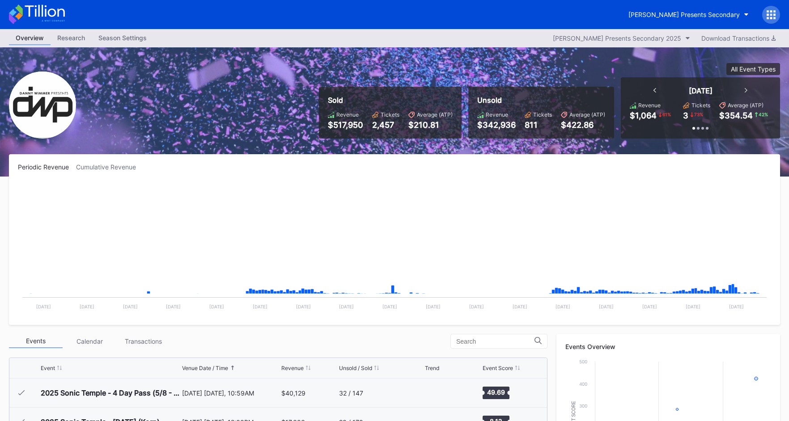
scroll to position [288, 0]
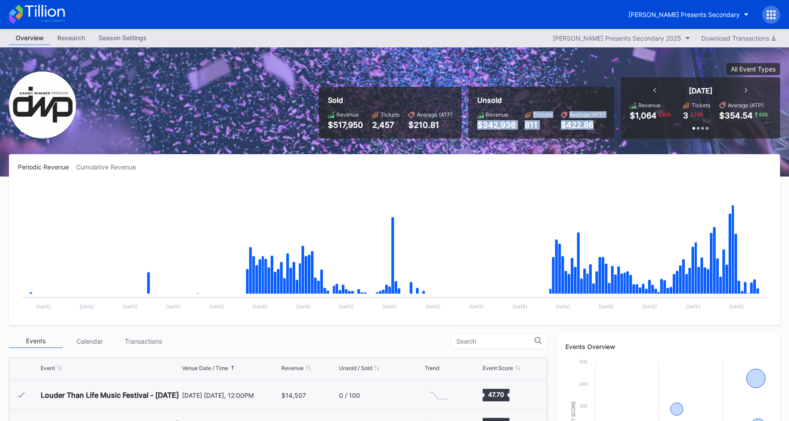
drag, startPoint x: 477, startPoint y: 125, endPoint x: 608, endPoint y: 127, distance: 131.0
click at [608, 127] on div "Unsold Revenue $342,936 Tickets 811 Average (ATP) $422.86" at bounding box center [541, 113] width 146 height 52
drag, startPoint x: 588, startPoint y: 126, endPoint x: 480, endPoint y: 102, distance: 110.7
click at [480, 102] on div "Unsold Revenue $342,936 Tickets 811 Average (ATP) $422.86" at bounding box center [541, 113] width 146 height 52
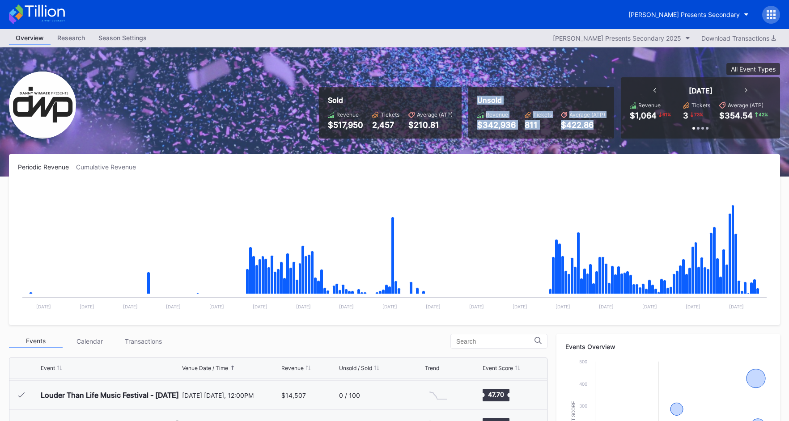
click at [480, 102] on div "Unsold" at bounding box center [541, 100] width 128 height 9
click at [63, 13] on icon at bounding box center [37, 14] width 56 height 20
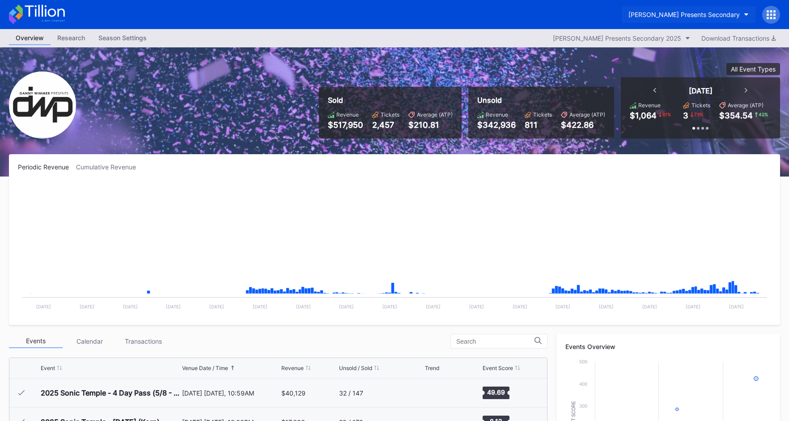
scroll to position [288, 0]
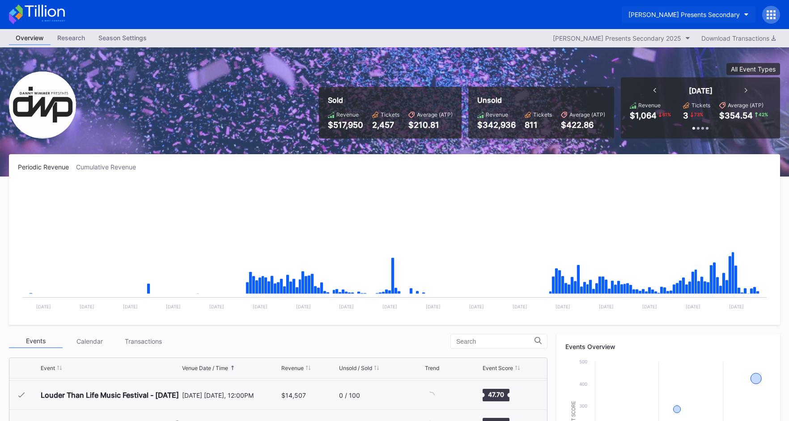
click at [670, 20] on button "[PERSON_NAME] Presents Secondary" at bounding box center [688, 14] width 134 height 17
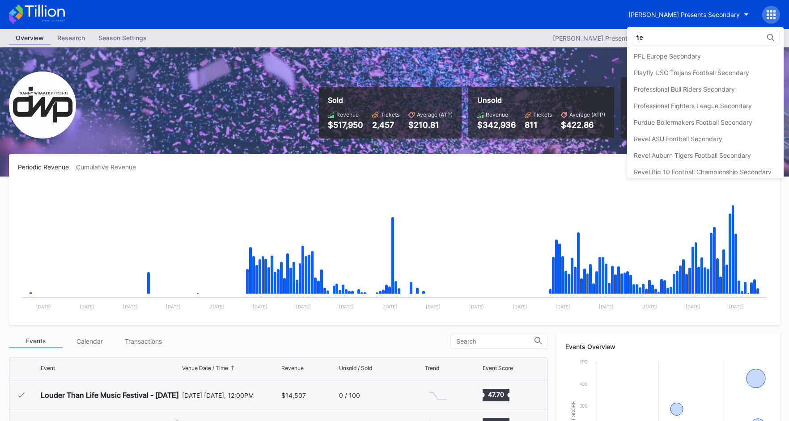
scroll to position [0, 0]
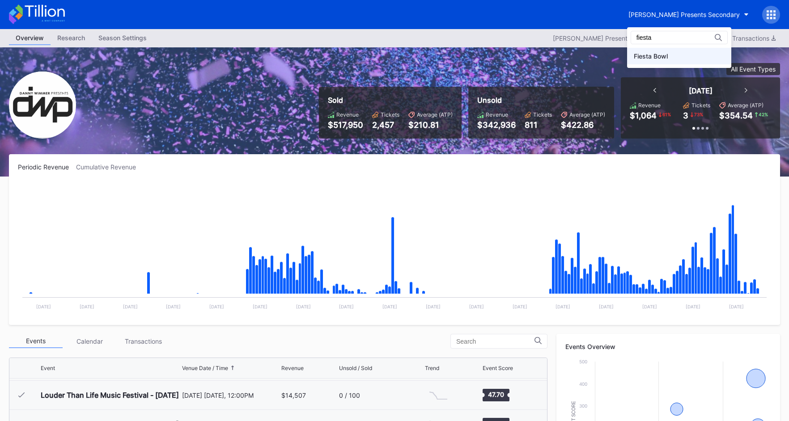
type input "fiesta"
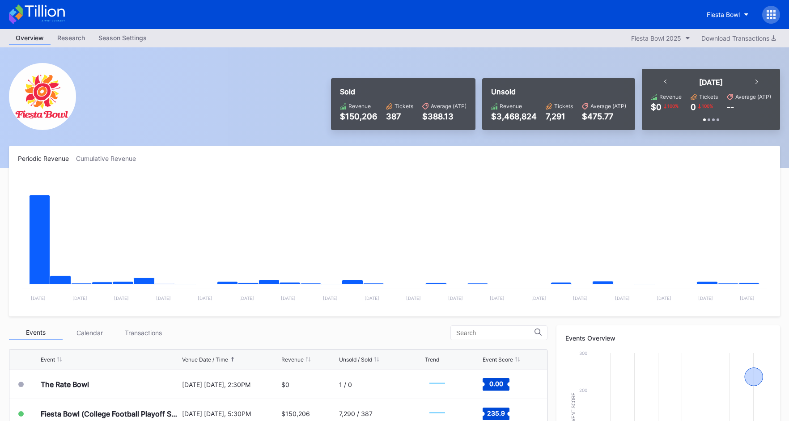
scroll to position [255, 0]
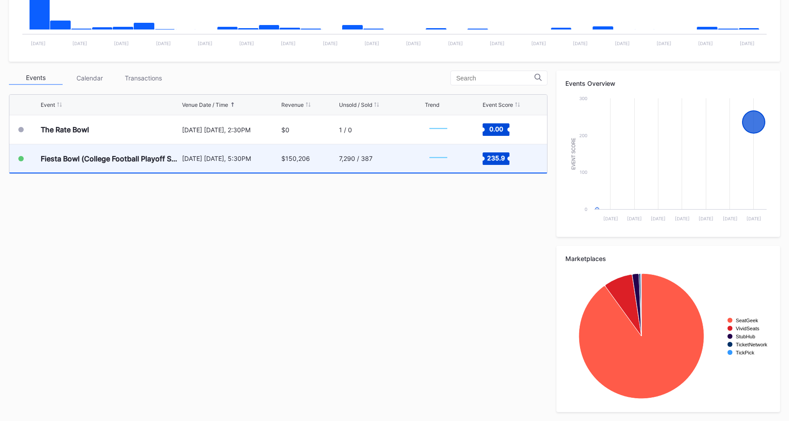
click at [268, 165] on div "January 8 Thursday, 5:30PM" at bounding box center [230, 158] width 97 height 28
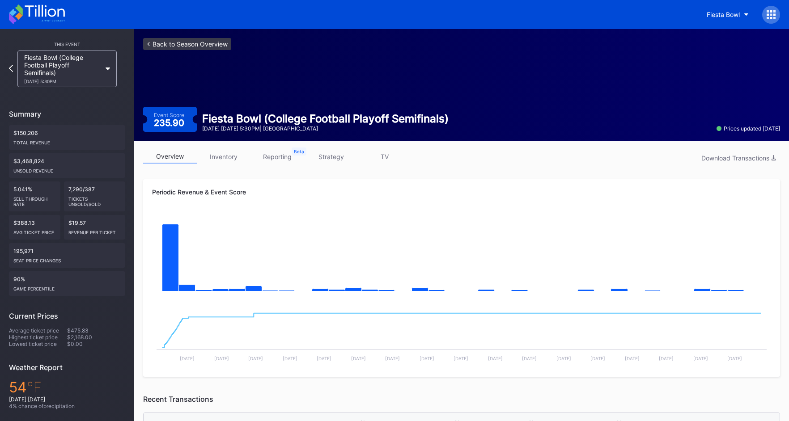
click at [225, 45] on link "<- Back to Season Overview" at bounding box center [187, 44] width 88 height 12
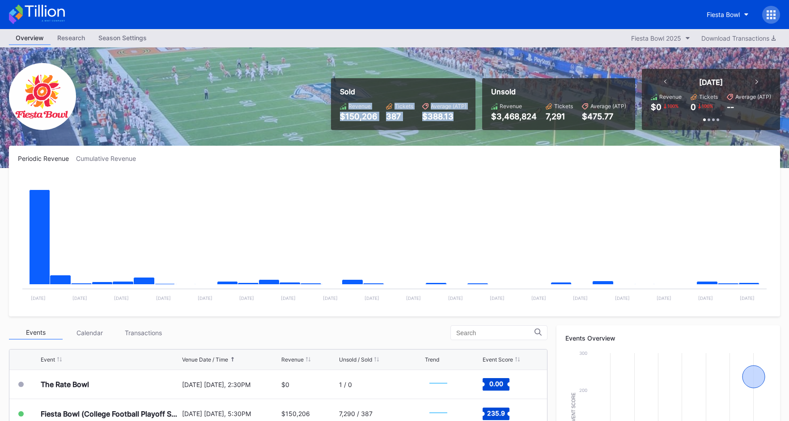
drag, startPoint x: 325, startPoint y: 112, endPoint x: 437, endPoint y: 139, distance: 114.9
click at [437, 139] on div "Sold Revenue $150,206 Tickets 387 Average (ATP) $388.13 Unsold Revenue $3,468,8…" at bounding box center [394, 107] width 789 height 121
drag, startPoint x: 486, startPoint y: 142, endPoint x: 688, endPoint y: 78, distance: 211.5
click at [490, 142] on div "Sold Revenue $150,206 Tickets 387 Average (ATP) $388.13 Unsold Revenue $3,468,8…" at bounding box center [394, 107] width 789 height 121
click at [711, 12] on div "Fiesta Bowl" at bounding box center [722, 15] width 33 height 8
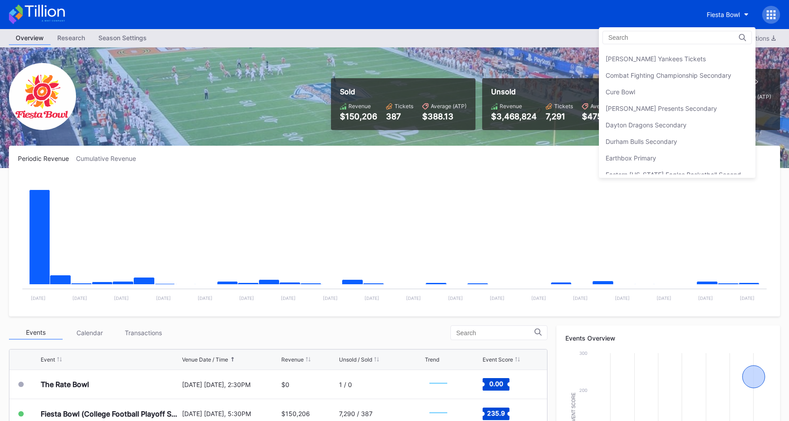
scroll to position [582, 0]
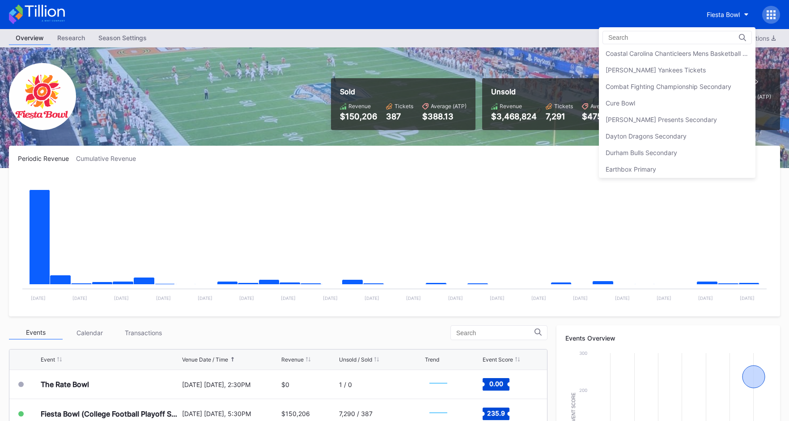
click at [670, 117] on div "[PERSON_NAME] Presents Secondary" at bounding box center [660, 120] width 111 height 8
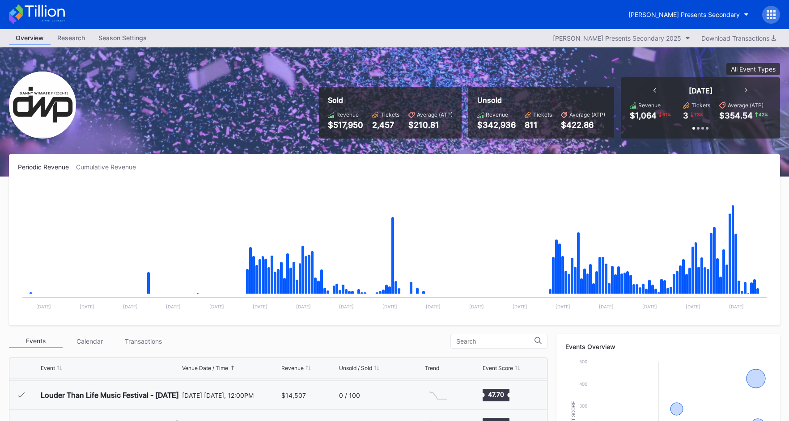
click at [55, 14] on icon at bounding box center [45, 11] width 40 height 12
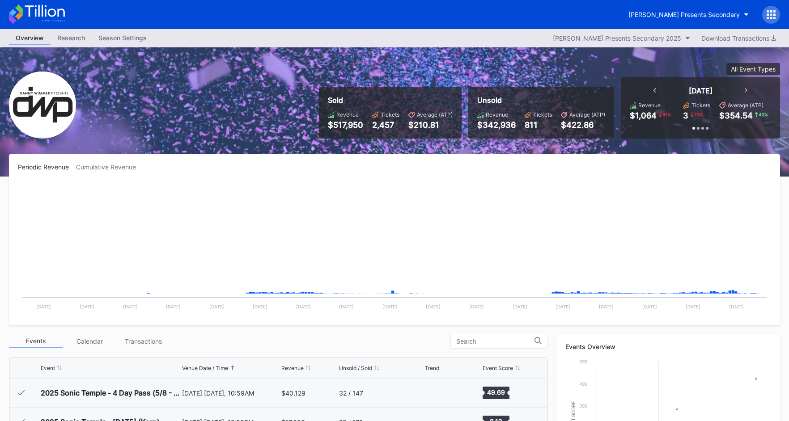
scroll to position [288, 0]
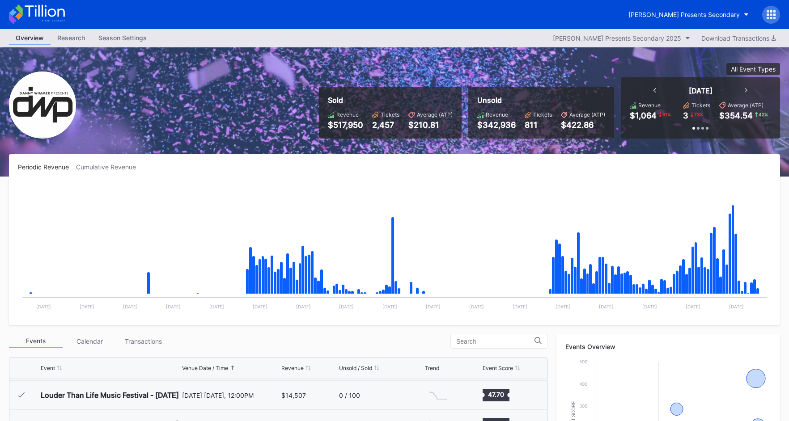
click at [42, 11] on icon at bounding box center [45, 11] width 40 height 12
click at [55, 21] on icon at bounding box center [37, 14] width 56 height 20
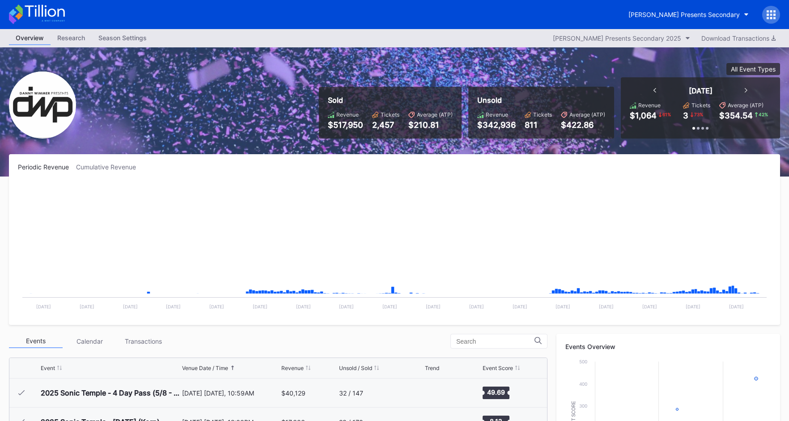
scroll to position [288, 0]
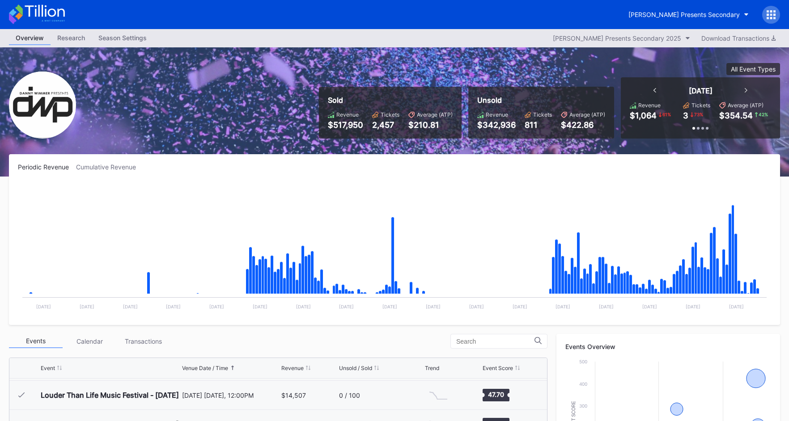
click at [50, 18] on icon at bounding box center [37, 14] width 56 height 20
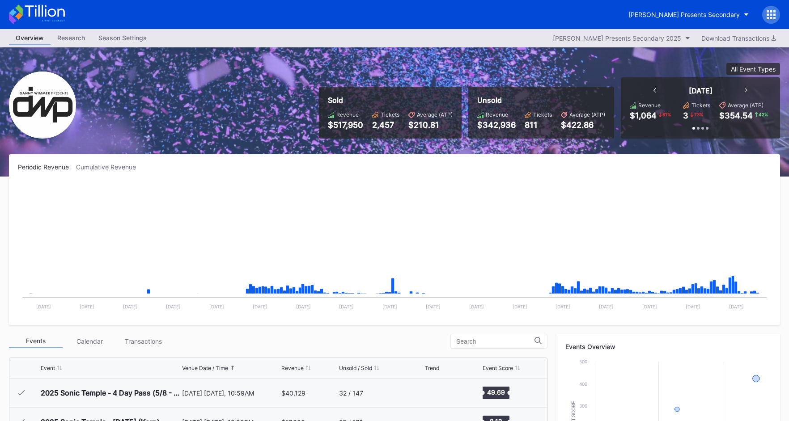
scroll to position [288, 0]
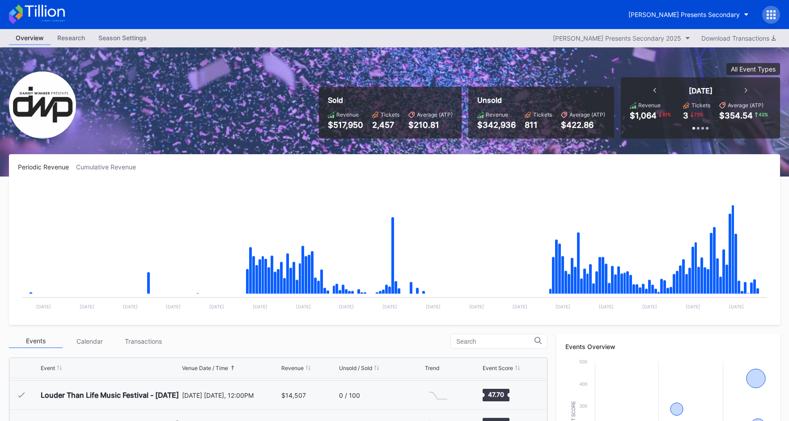
click at [58, 15] on icon at bounding box center [45, 11] width 40 height 12
click at [655, 14] on div "[PERSON_NAME] Presents Secondary" at bounding box center [683, 15] width 111 height 8
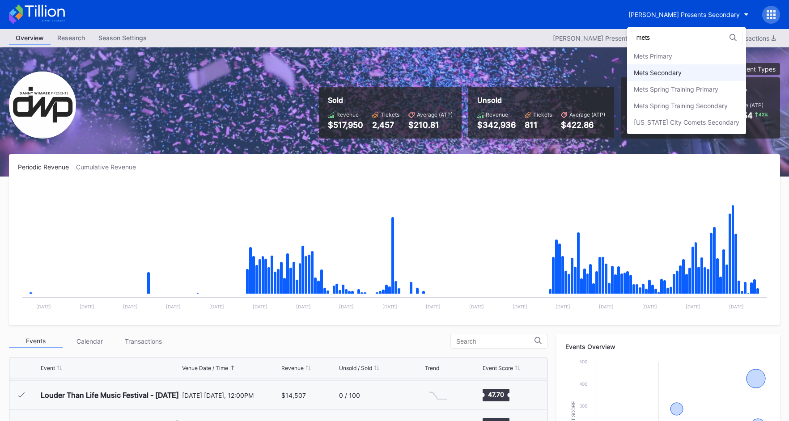
type input "mets"
click at [677, 72] on div "Mets Secondary" at bounding box center [657, 73] width 48 height 8
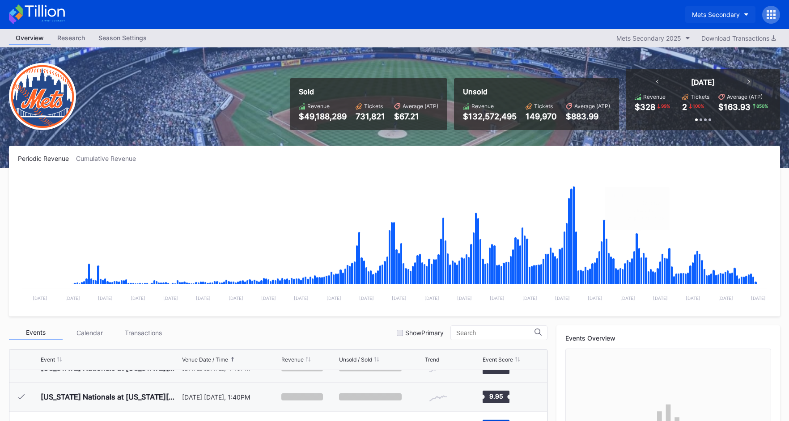
click at [723, 11] on div "Mets Secondary" at bounding box center [716, 15] width 48 height 8
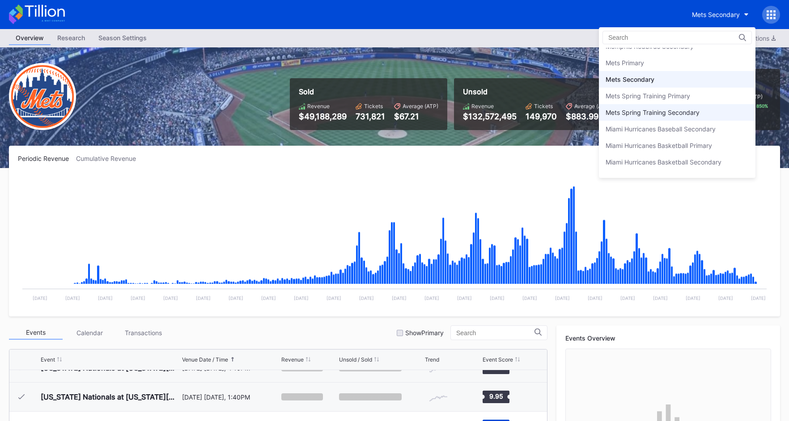
scroll to position [1382, 0]
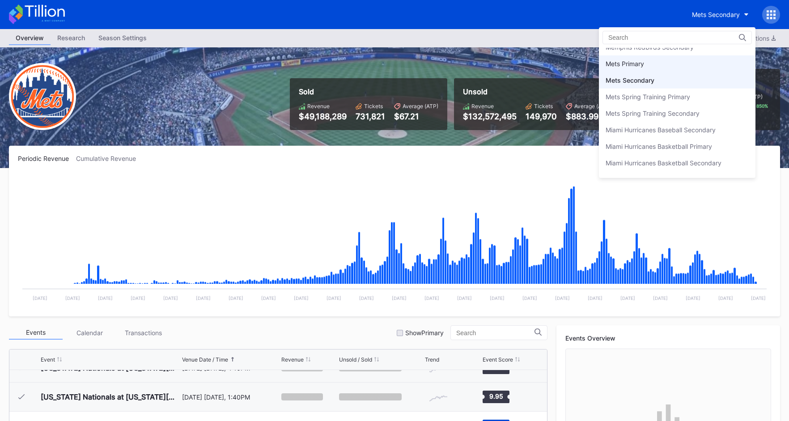
click at [661, 63] on div "Mets Primary" at bounding box center [677, 63] width 156 height 17
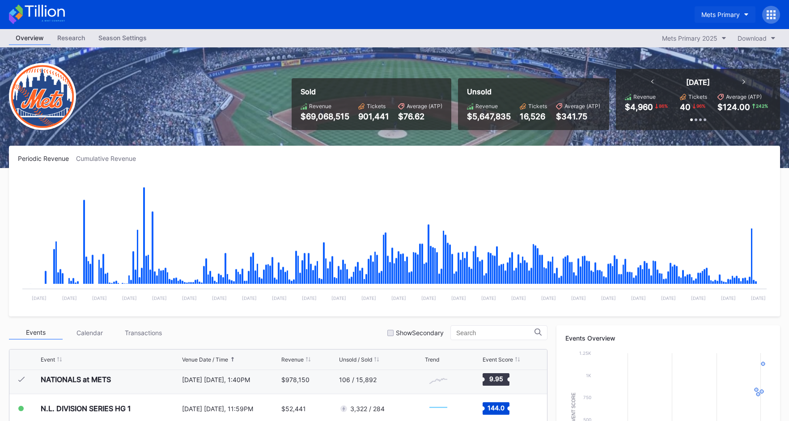
click at [701, 15] on div "Mets Primary" at bounding box center [720, 15] width 38 height 8
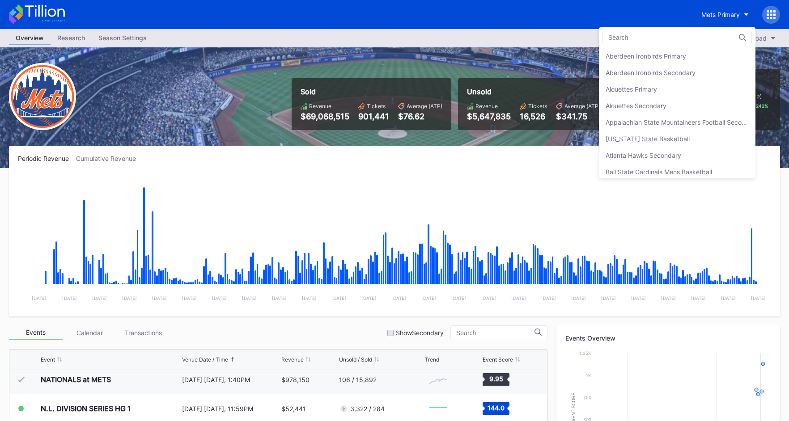
scroll to position [1389, 0]
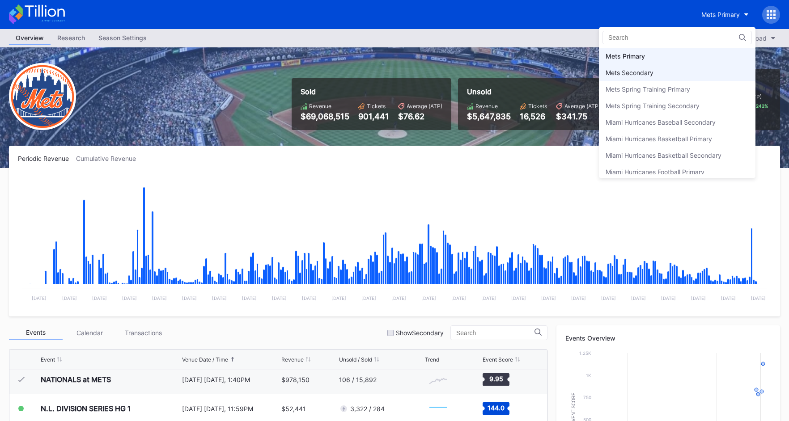
click at [690, 72] on div "Mets Secondary" at bounding box center [677, 72] width 156 height 17
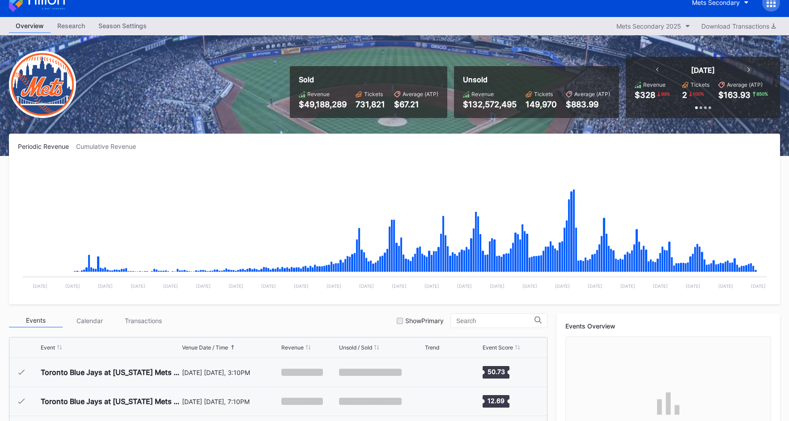
scroll to position [2322, 0]
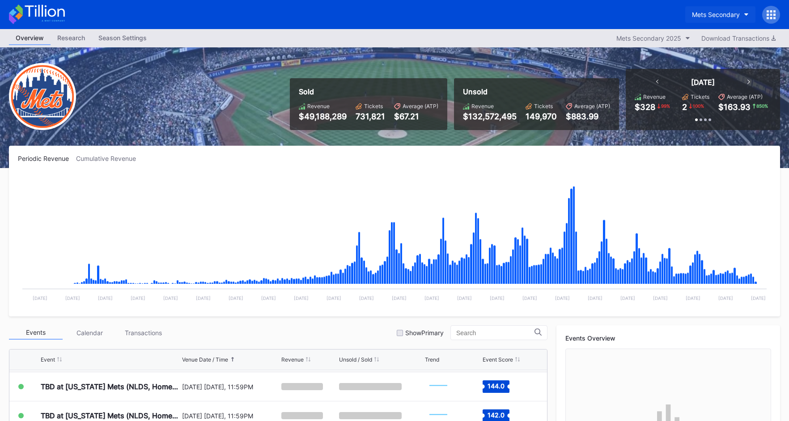
click at [722, 11] on div "Mets Secondary" at bounding box center [716, 15] width 48 height 8
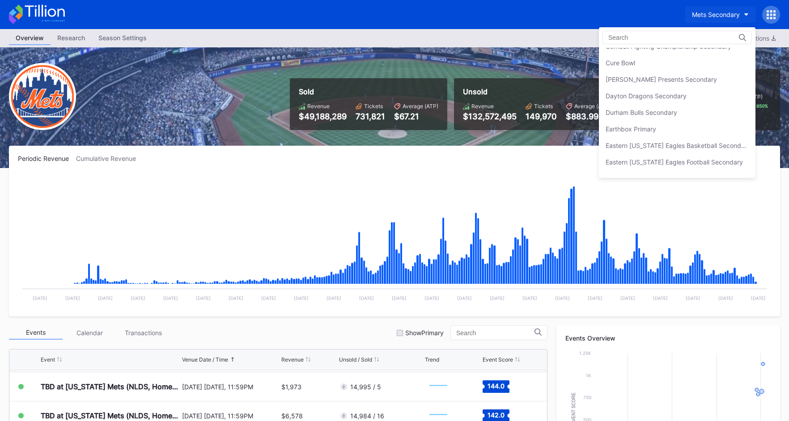
scroll to position [616, 0]
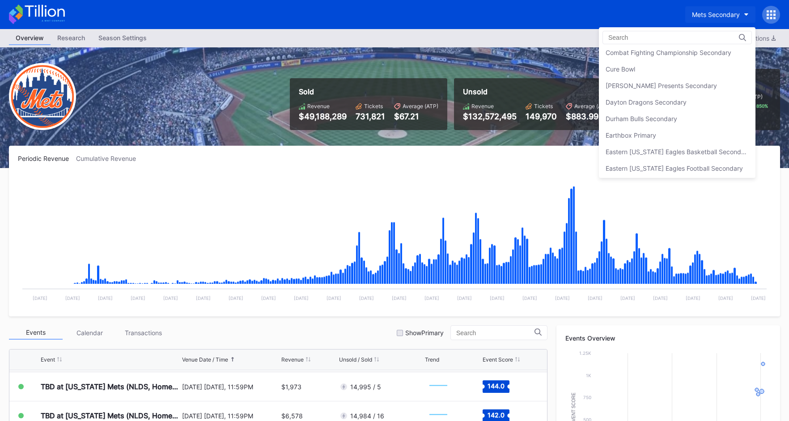
click at [692, 87] on div "[PERSON_NAME] Presents Secondary" at bounding box center [660, 86] width 111 height 8
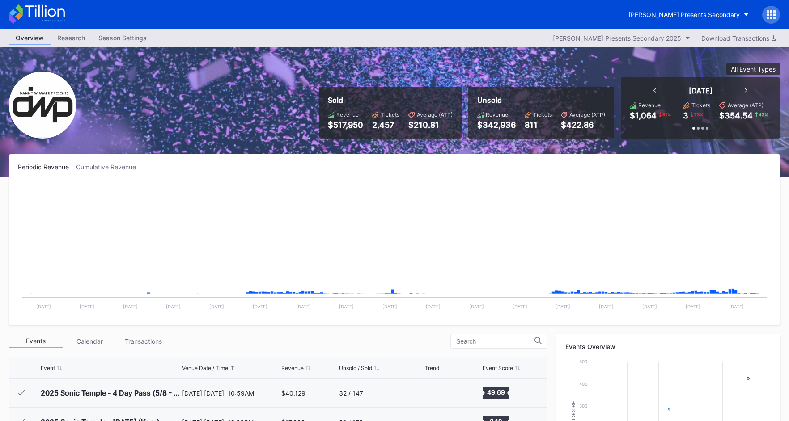
scroll to position [288, 0]
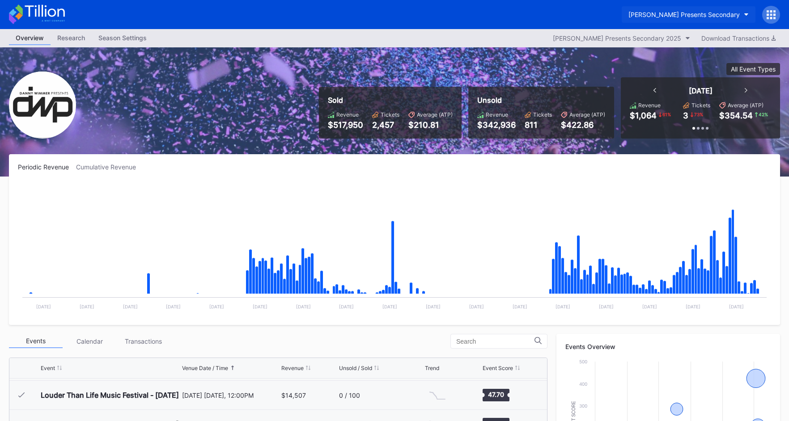
click at [686, 11] on div "[PERSON_NAME] Presents Secondary" at bounding box center [683, 15] width 111 height 8
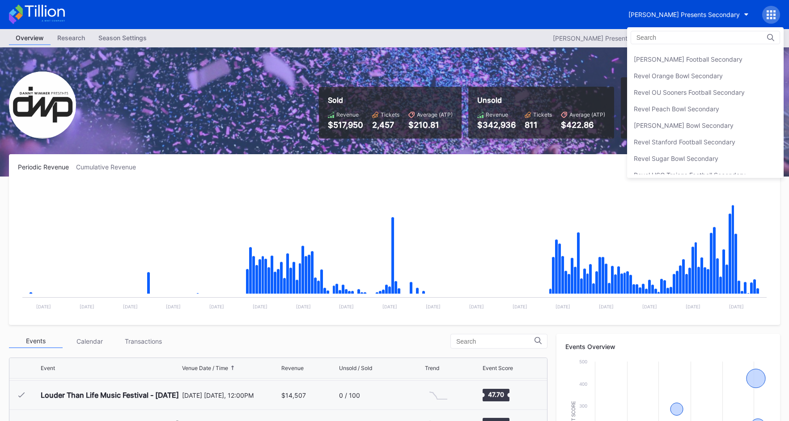
scroll to position [2390, 0]
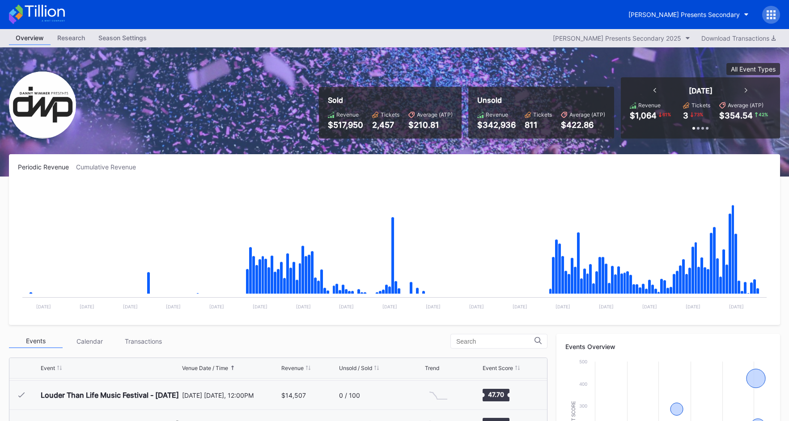
click at [56, 8] on icon at bounding box center [37, 14] width 56 height 20
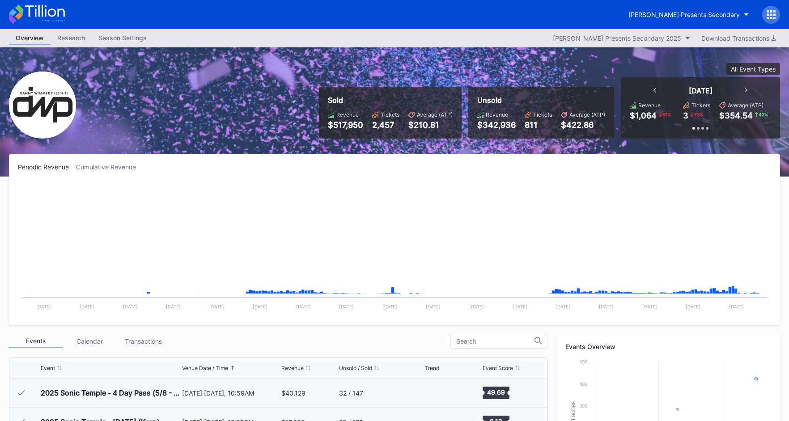
scroll to position [288, 0]
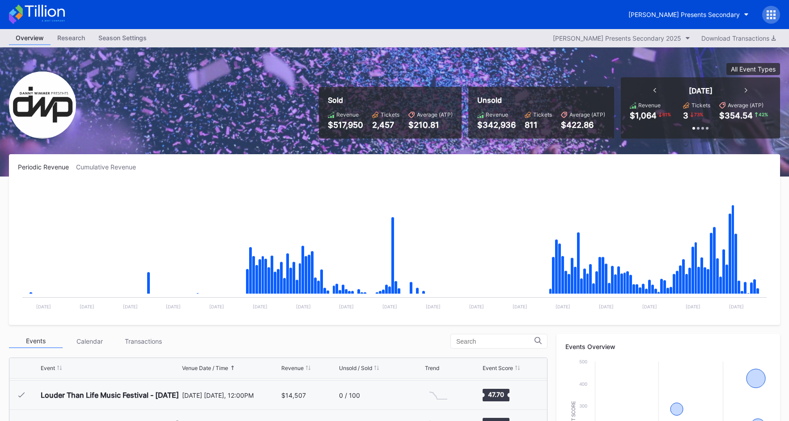
click at [64, 14] on icon at bounding box center [45, 11] width 40 height 12
click at [42, 19] on icon at bounding box center [37, 14] width 56 height 20
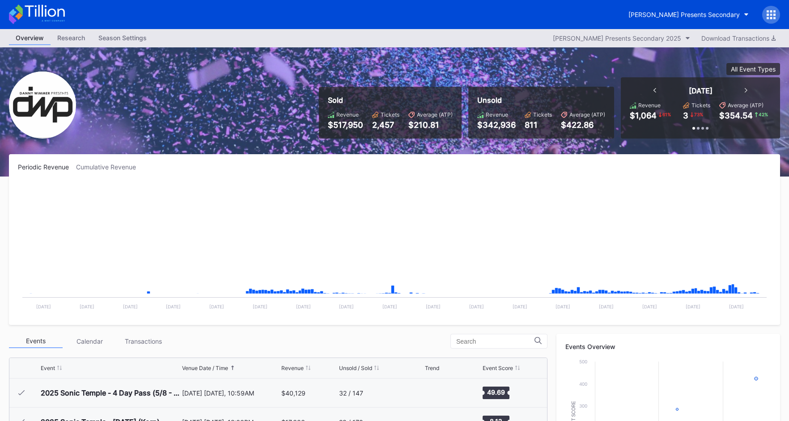
scroll to position [288, 0]
